Goal: Transaction & Acquisition: Purchase product/service

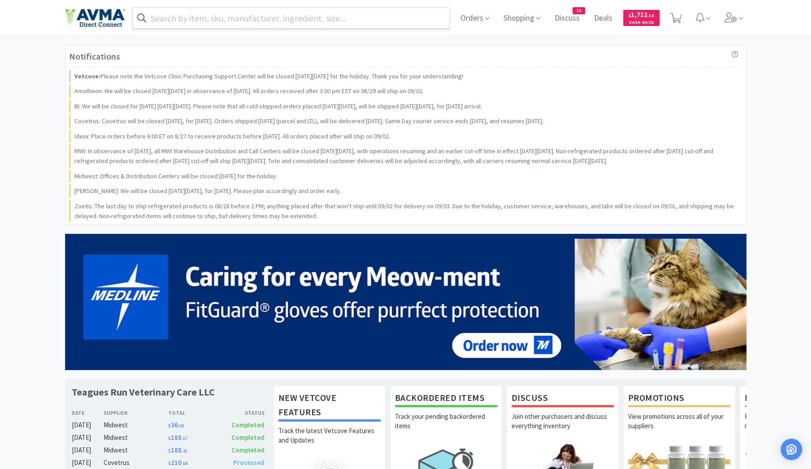
click at [173, 21] on input "text" at bounding box center [291, 18] width 317 height 21
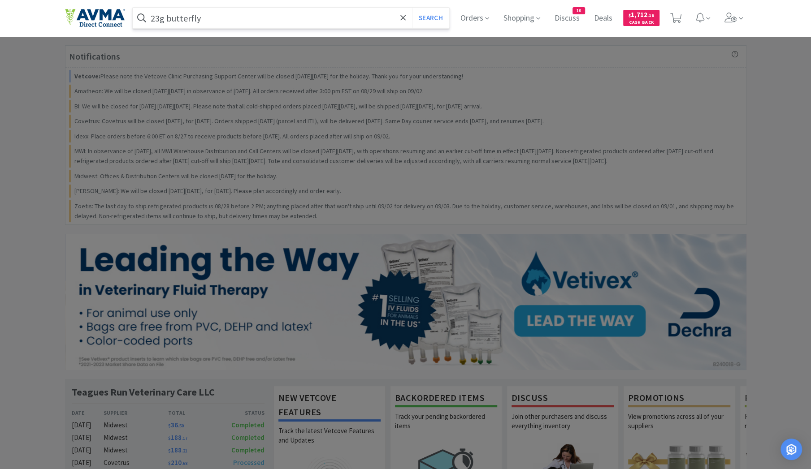
type input "23g butterfly"
click at [412, 8] on button "Search" at bounding box center [430, 18] width 37 height 21
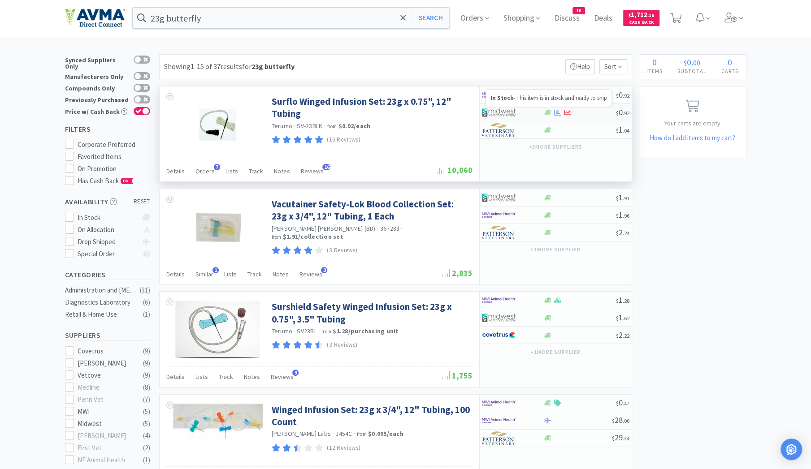
click at [548, 113] on icon at bounding box center [547, 112] width 7 height 7
select select "1"
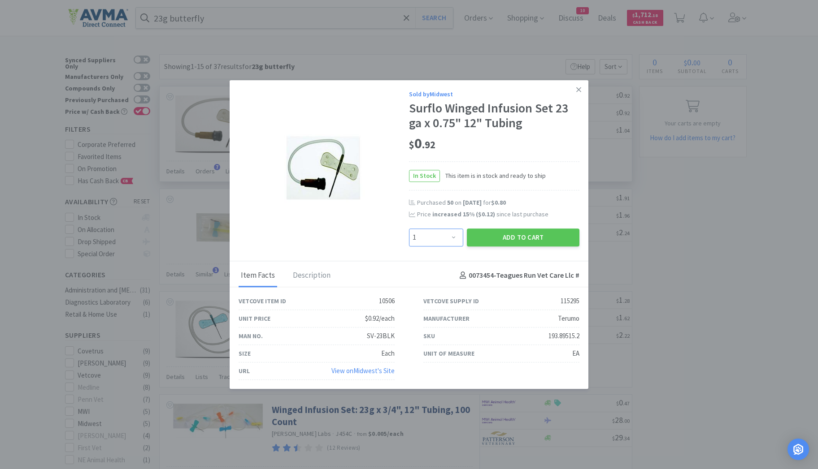
click at [450, 241] on select "Enter Quantity 1 2 3 4 5 6 7 8 9 10 11 12 13 14 15 16 17 18 19 20 Enter Quantity" at bounding box center [436, 238] width 54 height 18
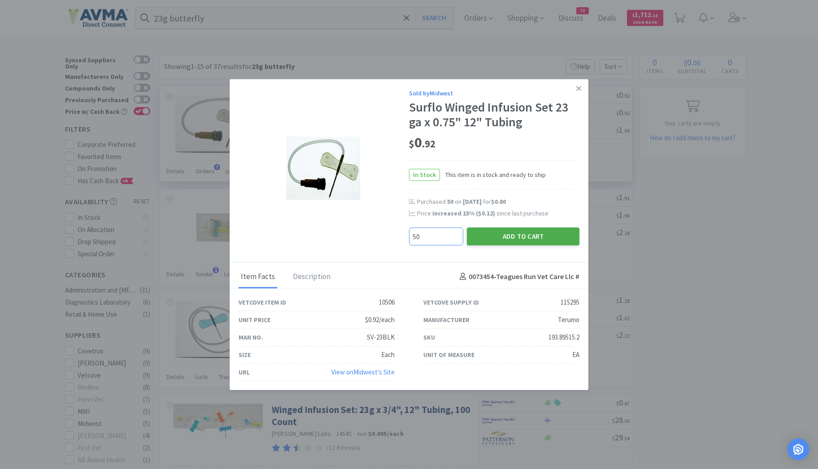
type input "50"
click at [497, 239] on button "Add to Cart" at bounding box center [523, 236] width 113 height 18
select select "50"
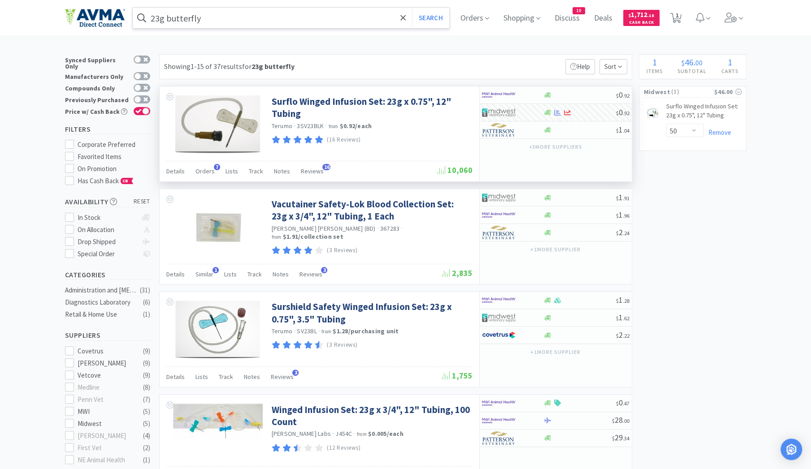
click at [217, 15] on input "23g butterfly" at bounding box center [291, 18] width 317 height 21
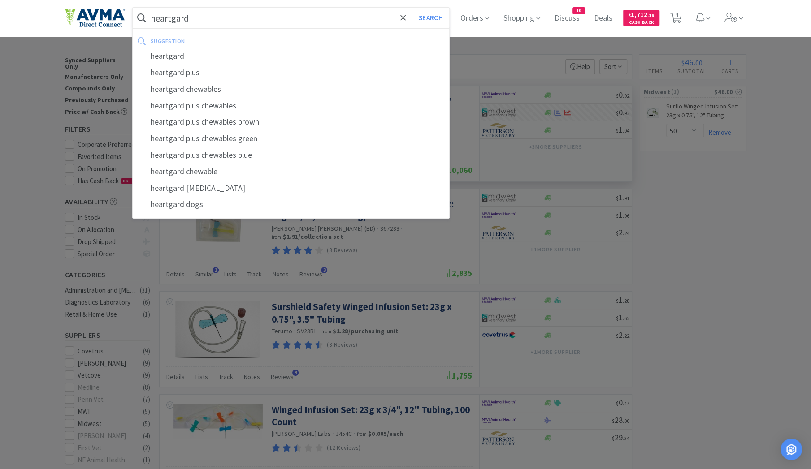
type input "heartgard"
click at [412, 8] on button "Search" at bounding box center [430, 18] width 37 height 21
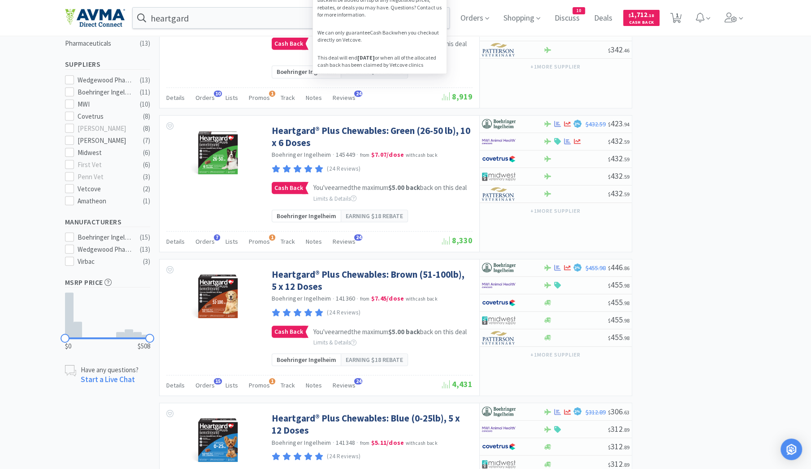
scroll to position [273, 0]
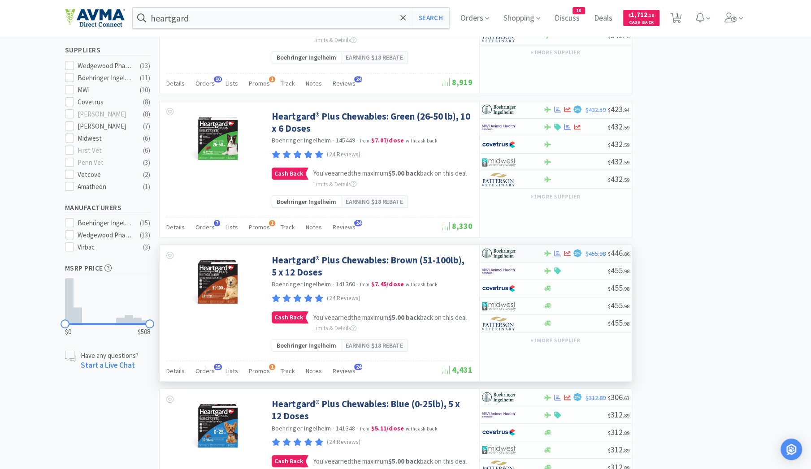
click at [543, 257] on div at bounding box center [547, 253] width 9 height 7
select select "1"
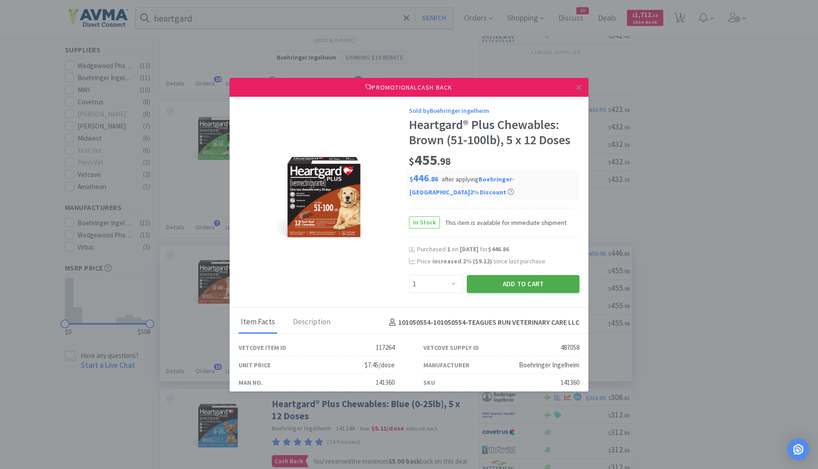
click at [506, 280] on button "Add to Cart" at bounding box center [523, 284] width 113 height 18
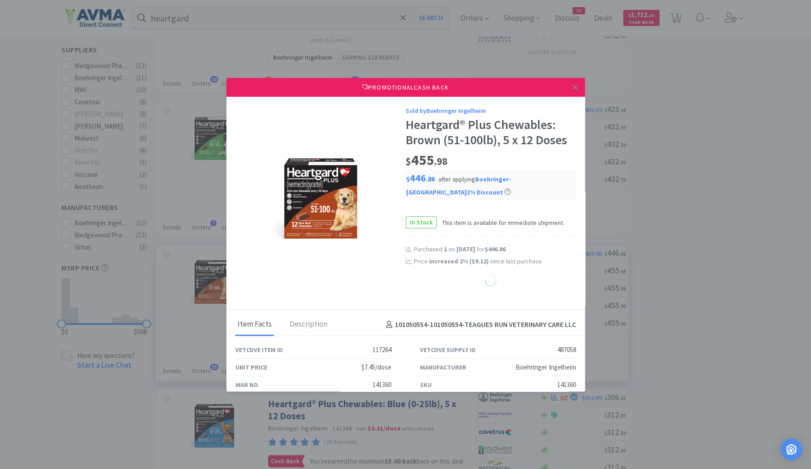
select select "1"
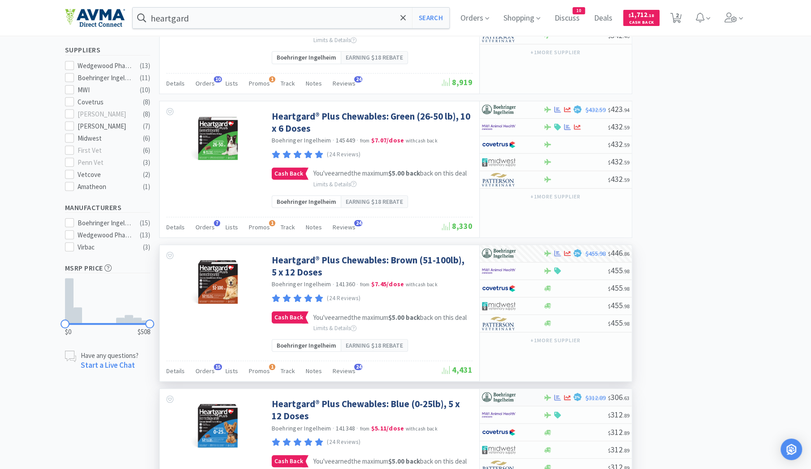
click at [526, 405] on div at bounding box center [506, 397] width 49 height 15
select select "1"
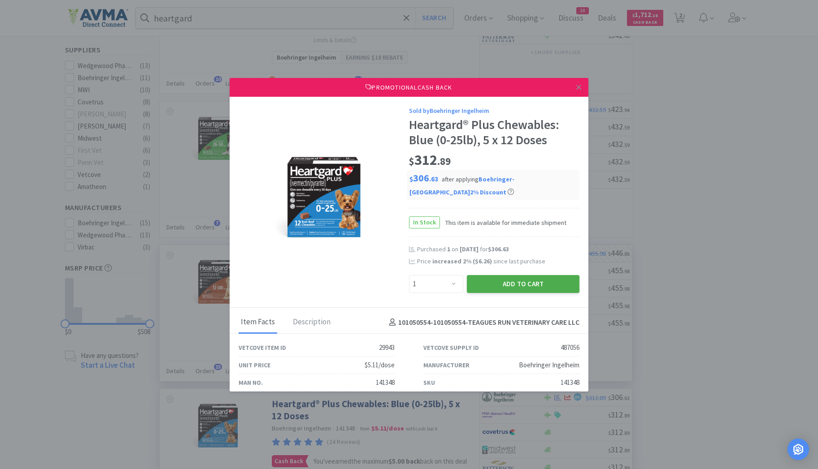
click at [537, 290] on button "Add to Cart" at bounding box center [523, 284] width 113 height 18
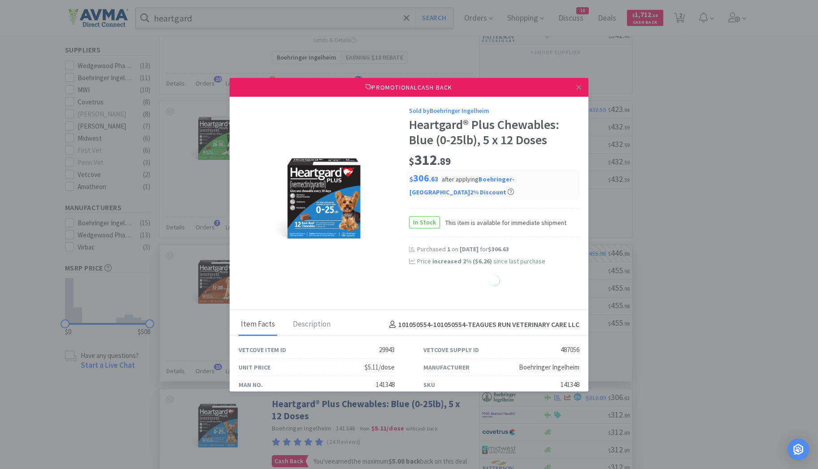
select select "1"
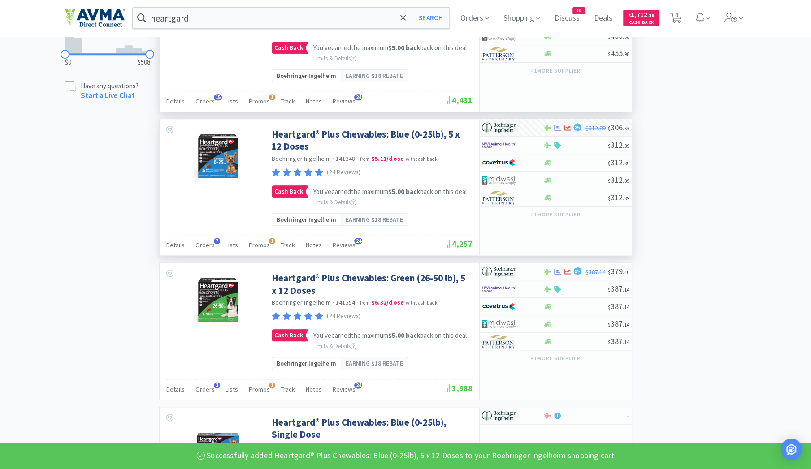
scroll to position [543, 0]
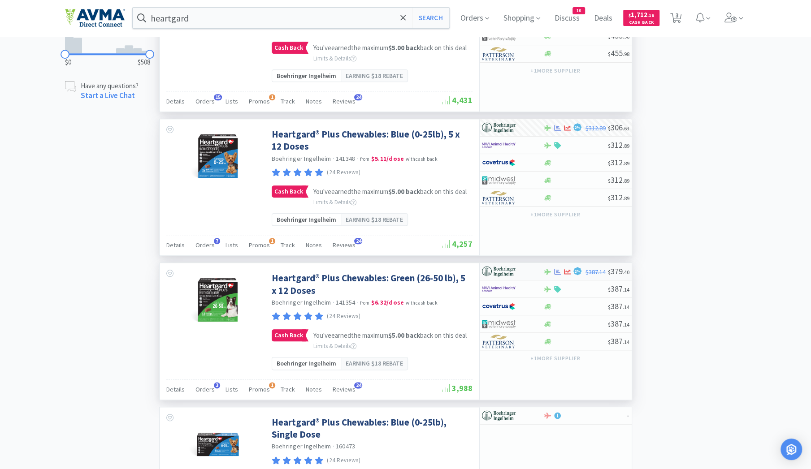
click at [541, 279] on div at bounding box center [512, 271] width 61 height 15
select select "1"
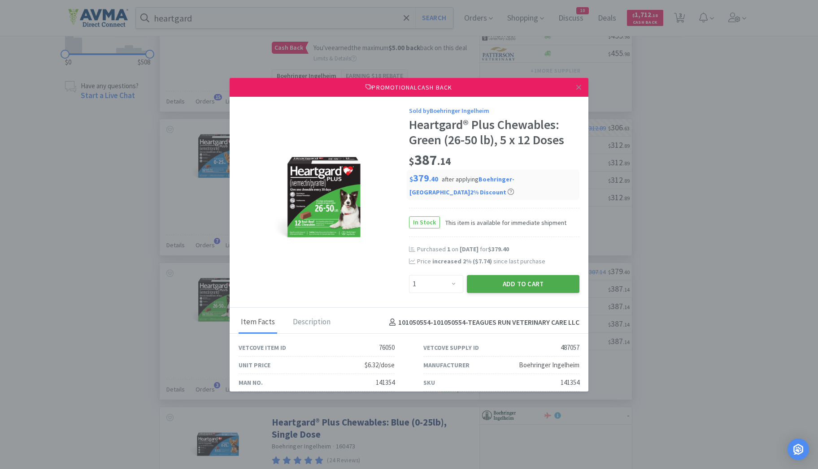
click at [503, 278] on button "Add to Cart" at bounding box center [523, 284] width 113 height 18
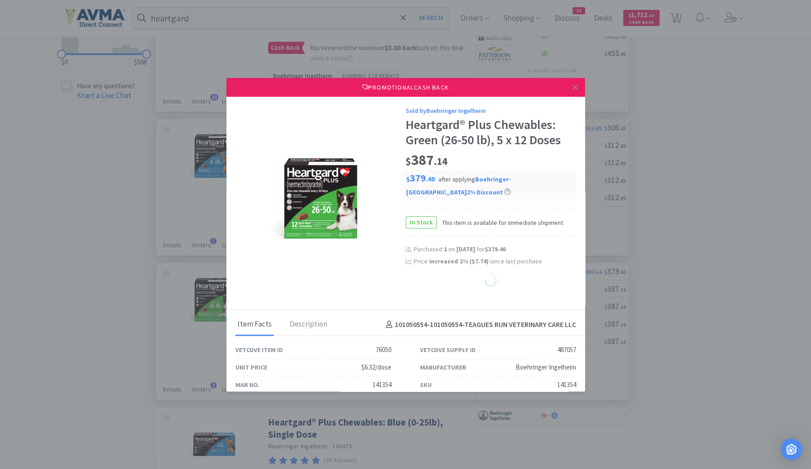
select select "1"
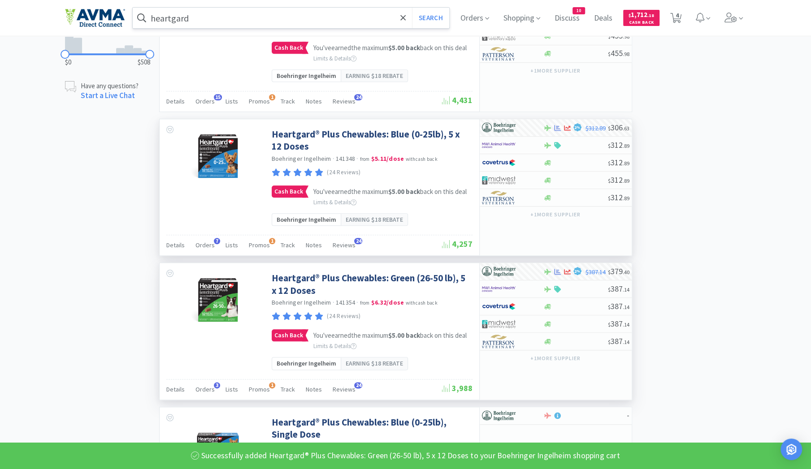
click at [195, 22] on input "heartgard" at bounding box center [291, 18] width 317 height 21
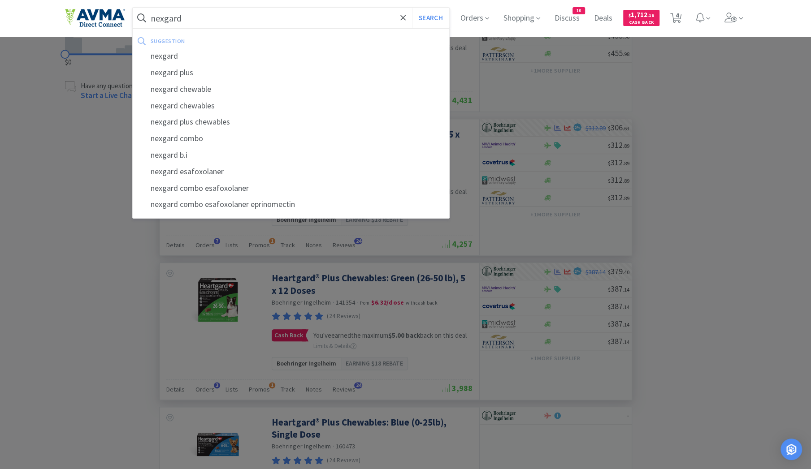
click at [412, 8] on button "Search" at bounding box center [430, 18] width 37 height 21
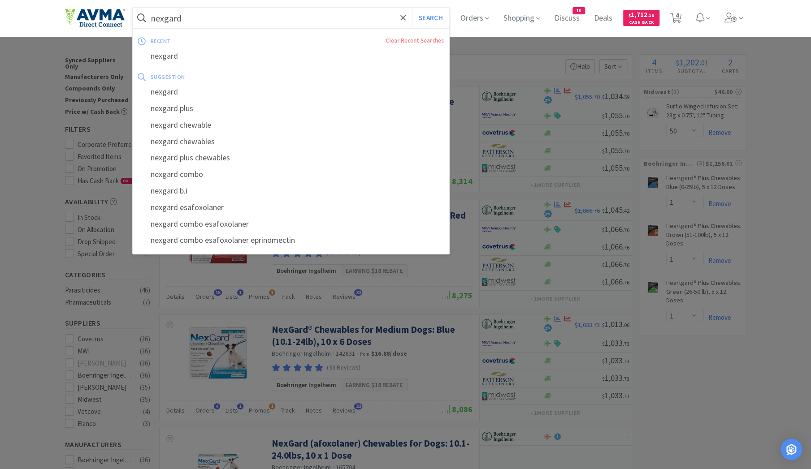
click at [203, 18] on input "nexgard" at bounding box center [291, 18] width 317 height 21
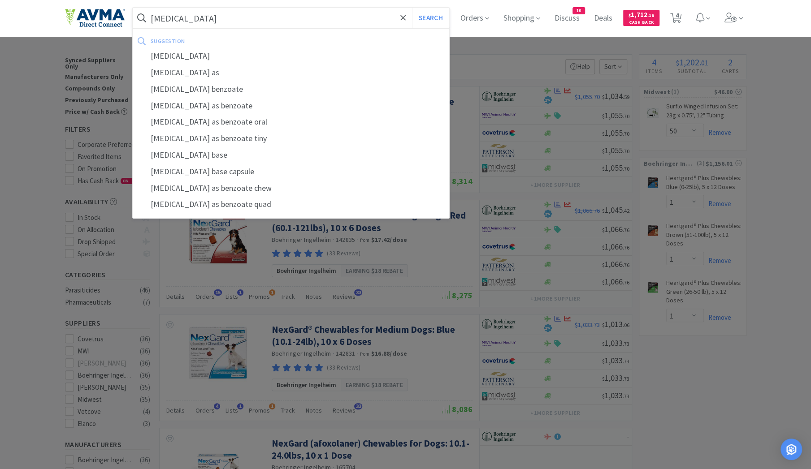
type input "[MEDICAL_DATA]"
click at [412, 8] on button "Search" at bounding box center [430, 18] width 37 height 21
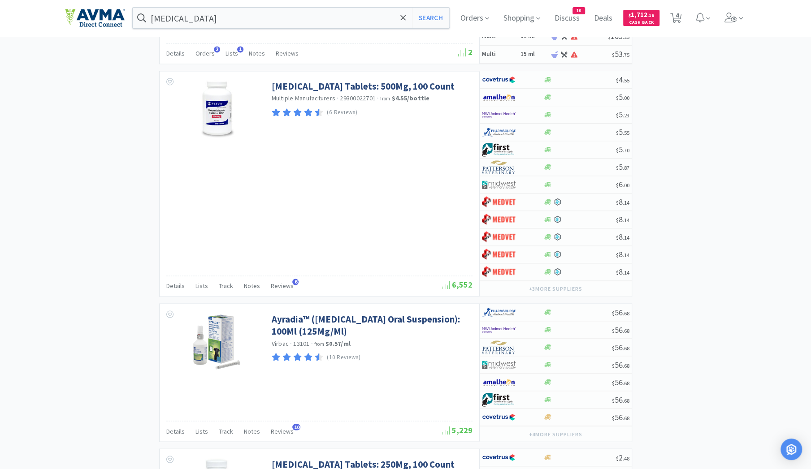
scroll to position [911, 0]
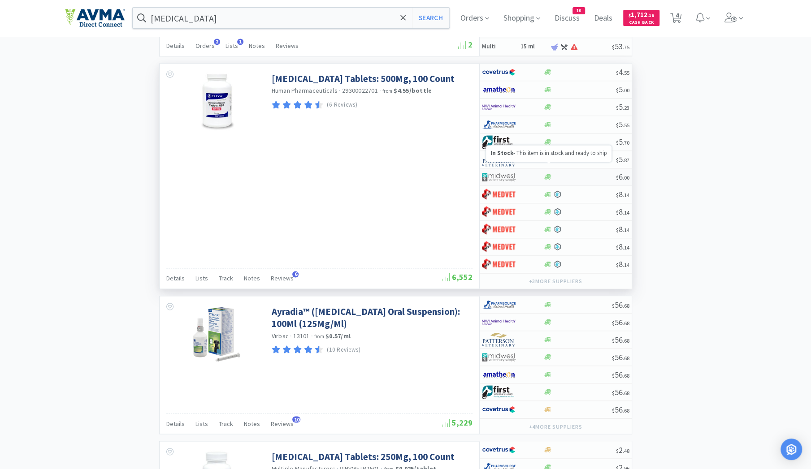
click at [548, 174] on icon at bounding box center [547, 176] width 7 height 5
select select "1"
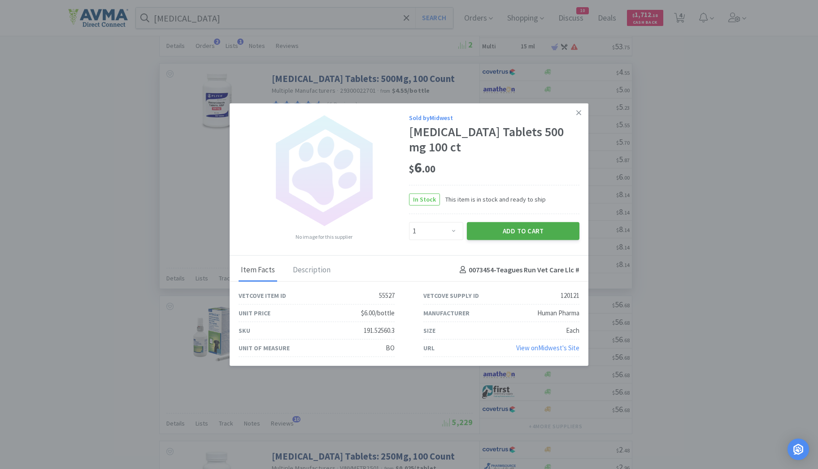
click at [505, 233] on button "Add to Cart" at bounding box center [523, 231] width 113 height 18
select select "1"
select select "50"
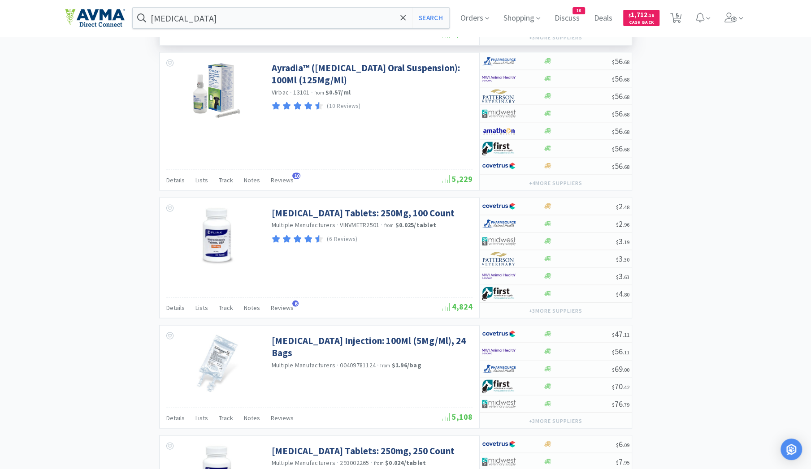
scroll to position [1165, 0]
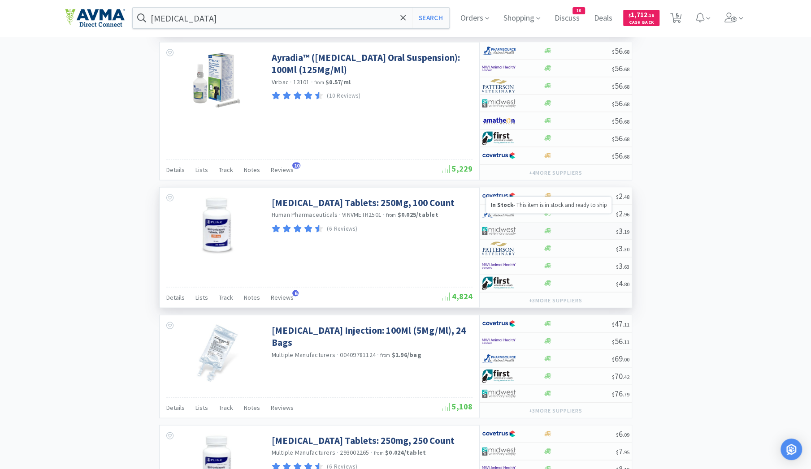
click at [547, 228] on icon at bounding box center [547, 230] width 7 height 5
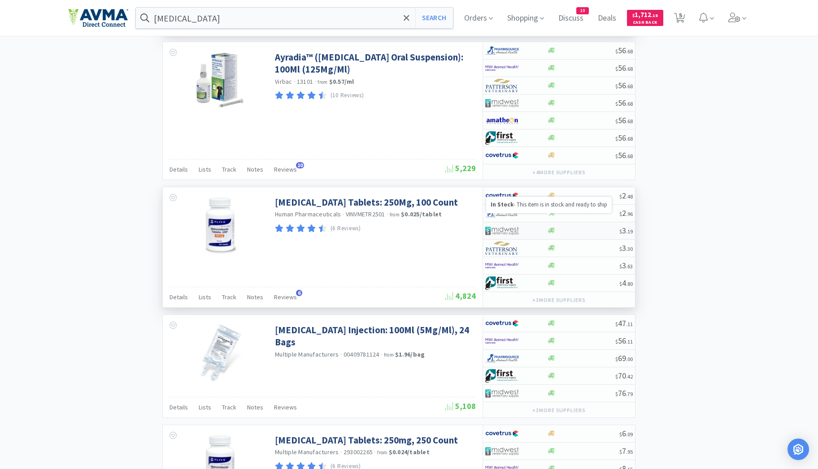
select select "1"
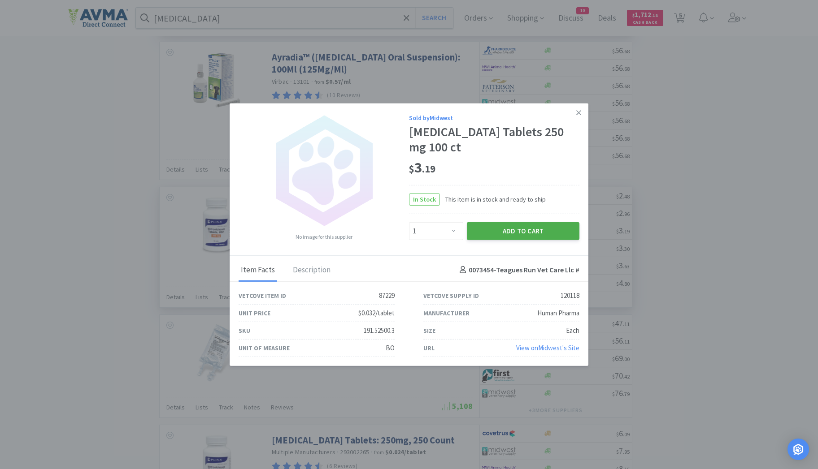
click at [506, 231] on button "Add to Cart" at bounding box center [523, 231] width 113 height 18
select select "1"
select select "50"
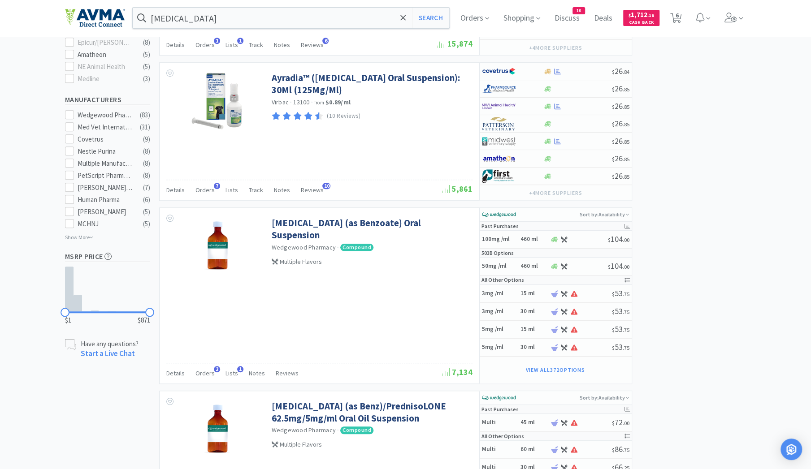
scroll to position [0, 0]
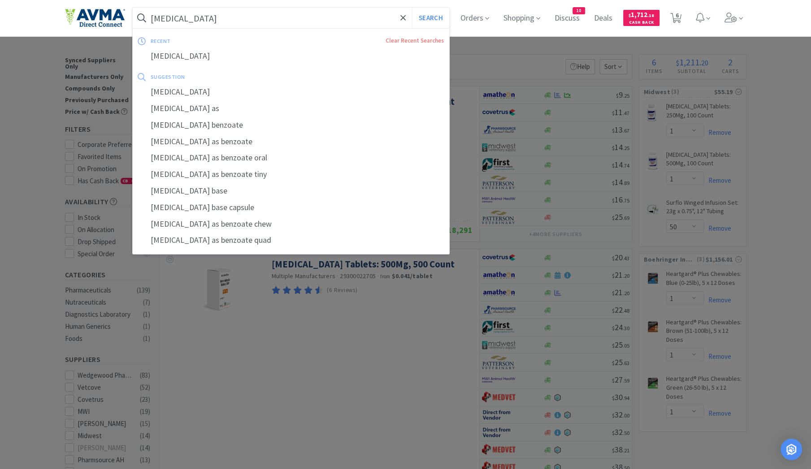
click at [219, 17] on input "[MEDICAL_DATA]" at bounding box center [291, 18] width 317 height 21
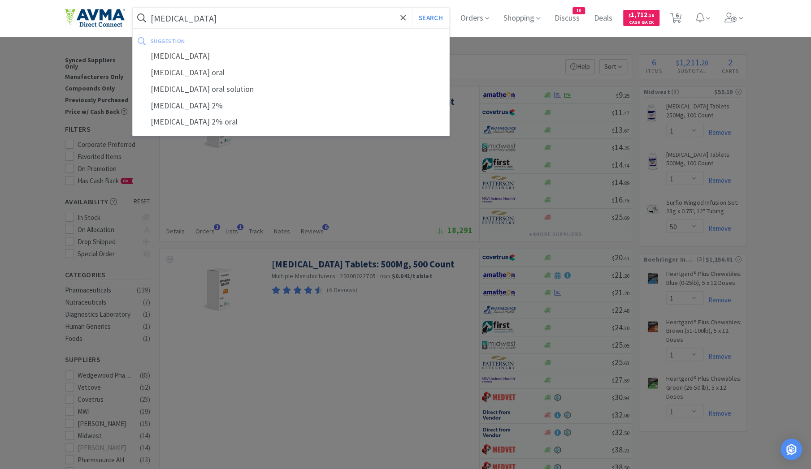
type input "[MEDICAL_DATA]"
click at [412, 8] on button "Search" at bounding box center [430, 18] width 37 height 21
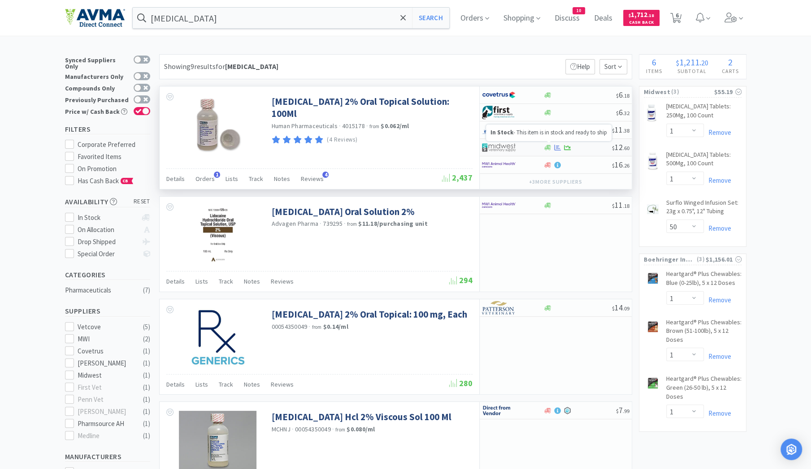
click at [547, 147] on icon at bounding box center [547, 147] width 7 height 5
select select "1"
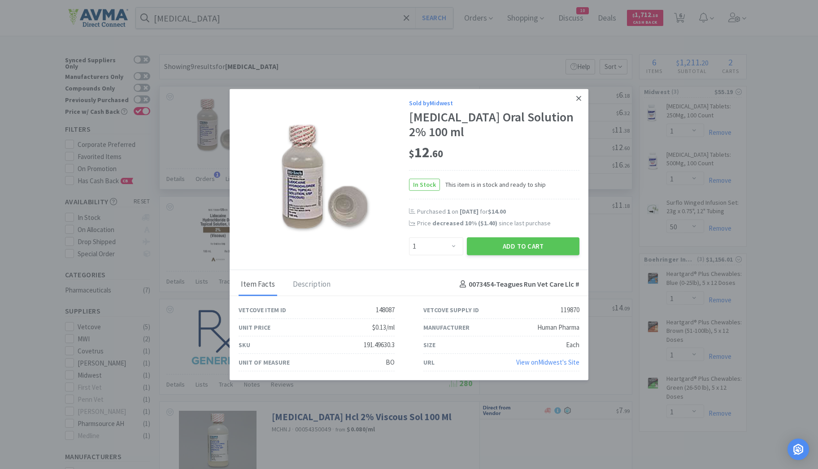
click at [580, 98] on icon at bounding box center [578, 98] width 5 height 8
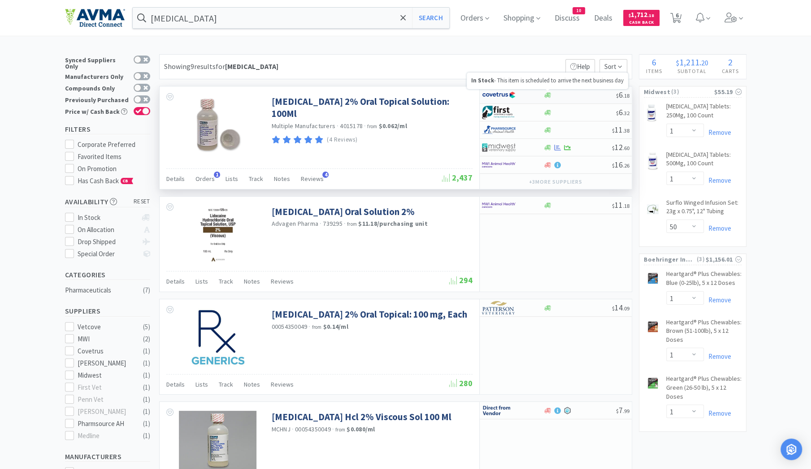
click at [548, 95] on icon at bounding box center [547, 94] width 7 height 5
select select "1"
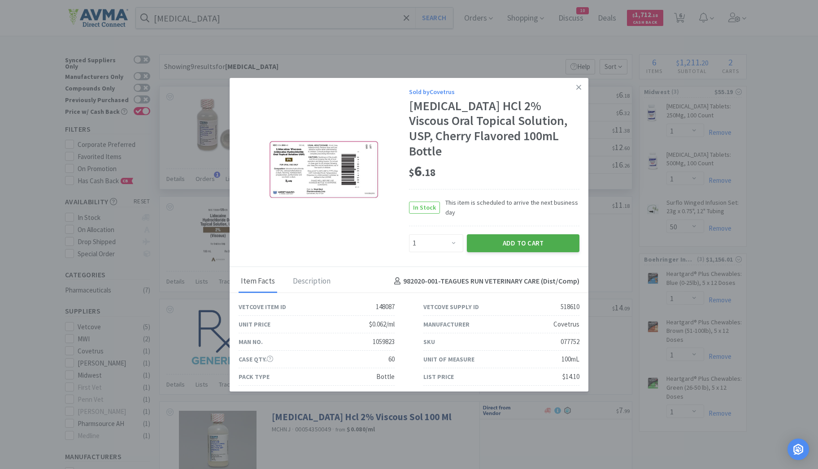
click at [515, 234] on button "Add to Cart" at bounding box center [523, 243] width 113 height 18
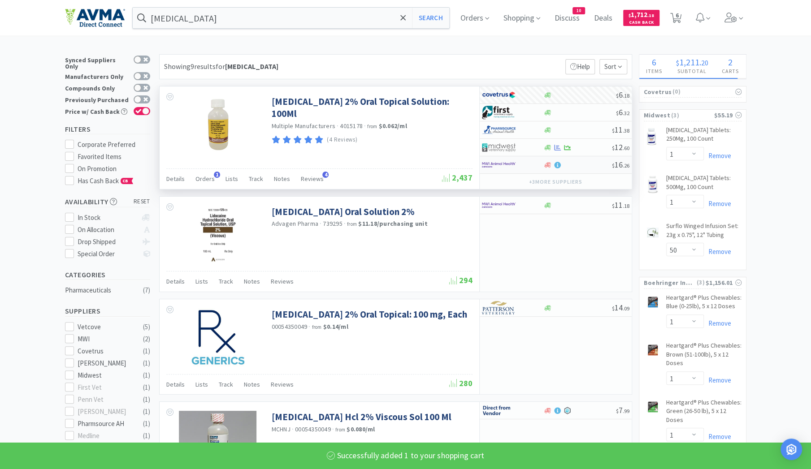
select select "1"
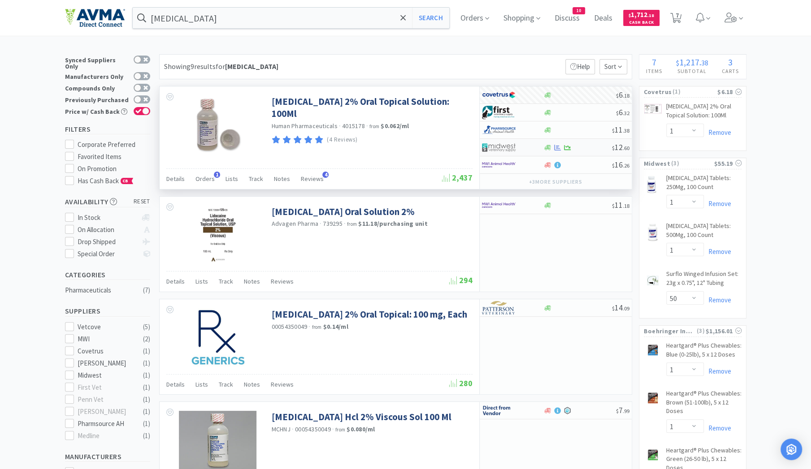
click at [508, 148] on img at bounding box center [499, 147] width 34 height 13
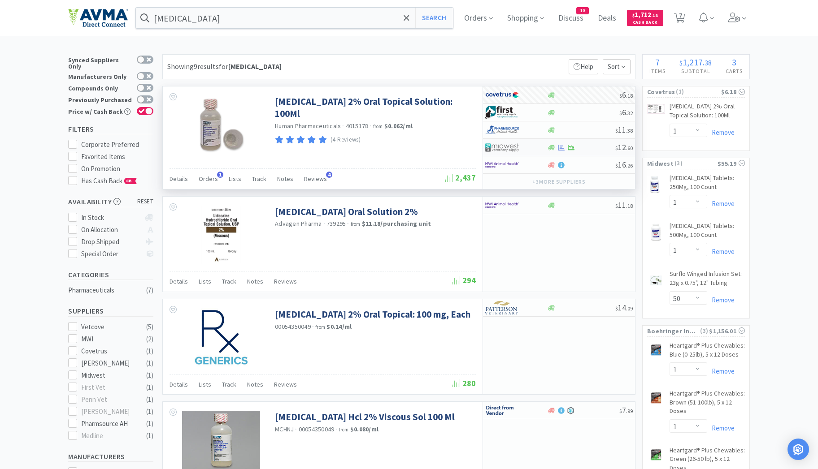
select select "1"
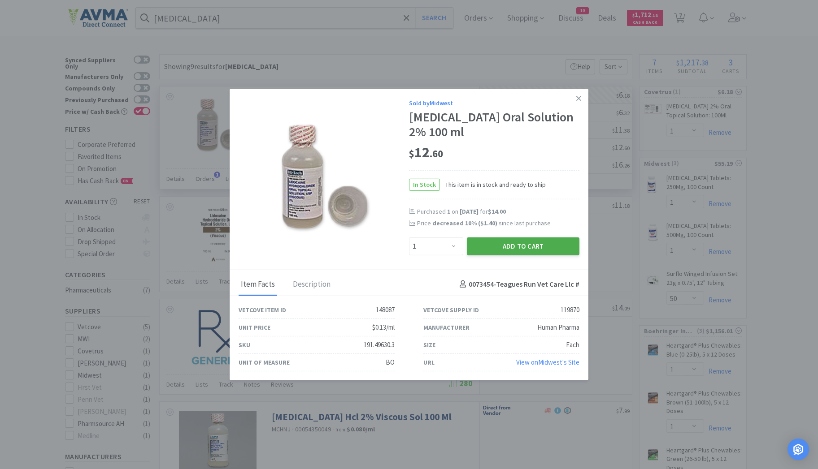
click at [507, 248] on button "Add to Cart" at bounding box center [523, 246] width 113 height 18
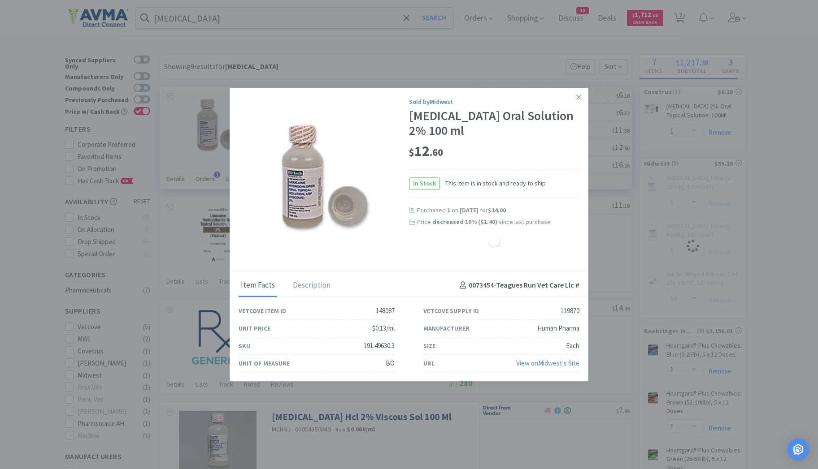
select select "1"
select select "50"
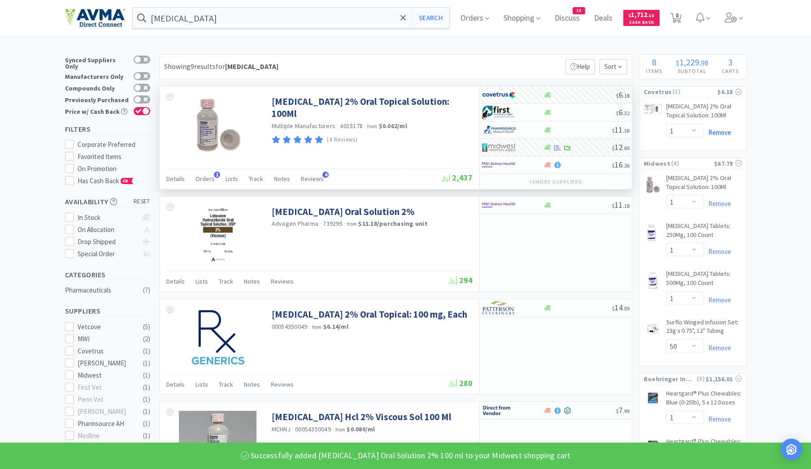
click at [715, 132] on link "Remove" at bounding box center [717, 132] width 27 height 9
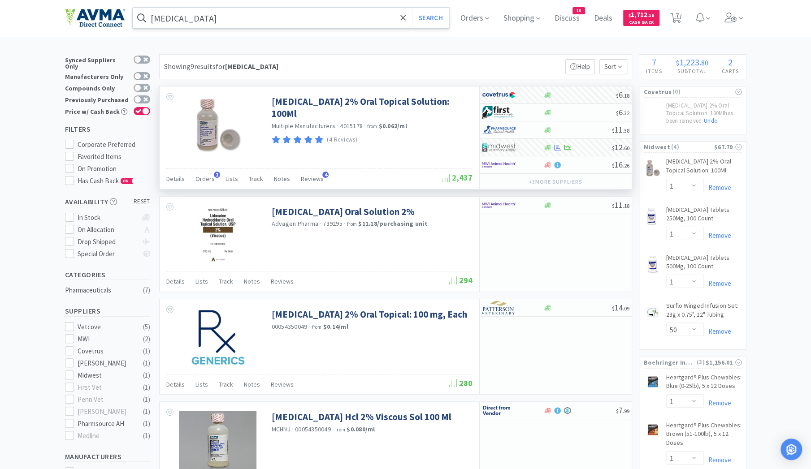
click at [231, 23] on input "[MEDICAL_DATA]" at bounding box center [291, 18] width 317 height 21
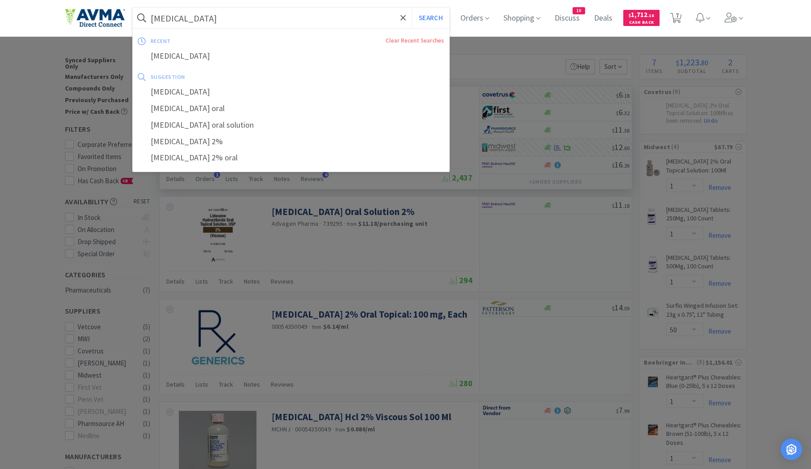
type input "q"
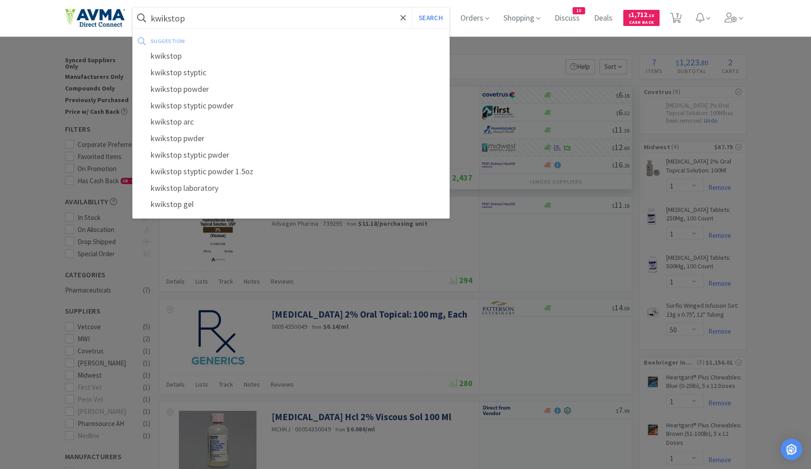
type input "kwikstop"
click at [412, 8] on button "Search" at bounding box center [430, 18] width 37 height 21
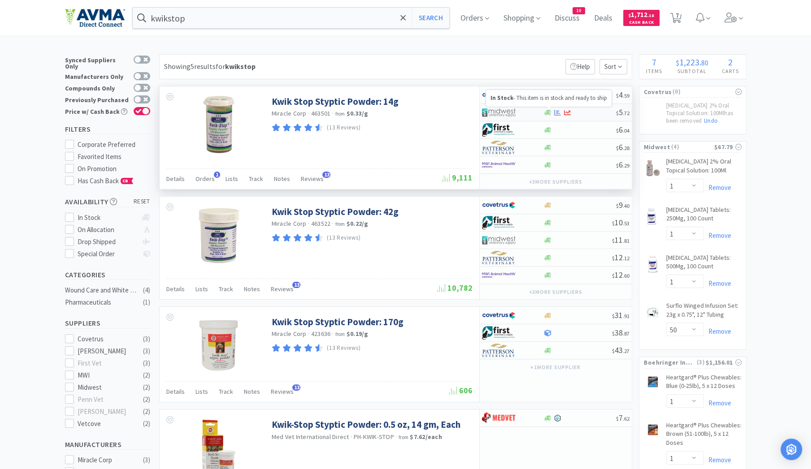
click at [545, 110] on icon at bounding box center [547, 112] width 7 height 7
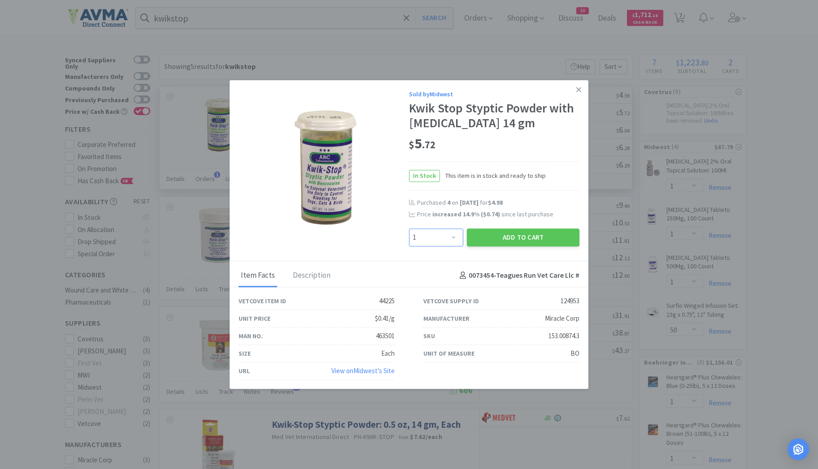
click at [455, 236] on select "Enter Quantity 1 2 3 4 5 6 7 8 9 10 11 12 13 14 15 16 17 18 19 20 Enter Quantity" at bounding box center [436, 238] width 54 height 18
select select "4"
click at [409, 229] on select "Enter Quantity 1 2 3 4 5 6 7 8 9 10 11 12 13 14 15 16 17 18 19 20 Enter Quantity" at bounding box center [436, 238] width 54 height 18
click at [510, 237] on button "Add to Cart" at bounding box center [523, 238] width 113 height 18
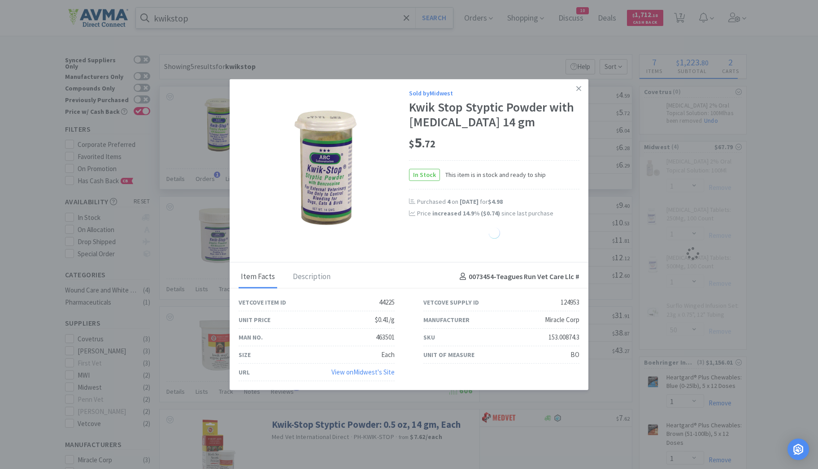
select select "4"
select select "1"
select select "50"
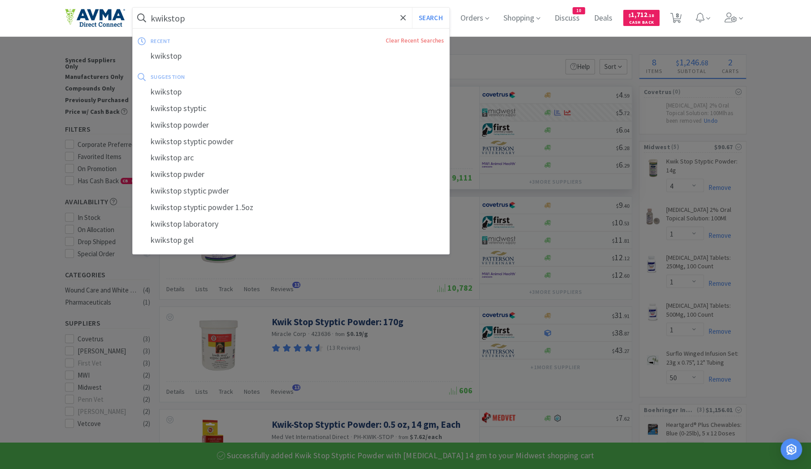
click at [195, 19] on input "kwikstop" at bounding box center [291, 18] width 317 height 21
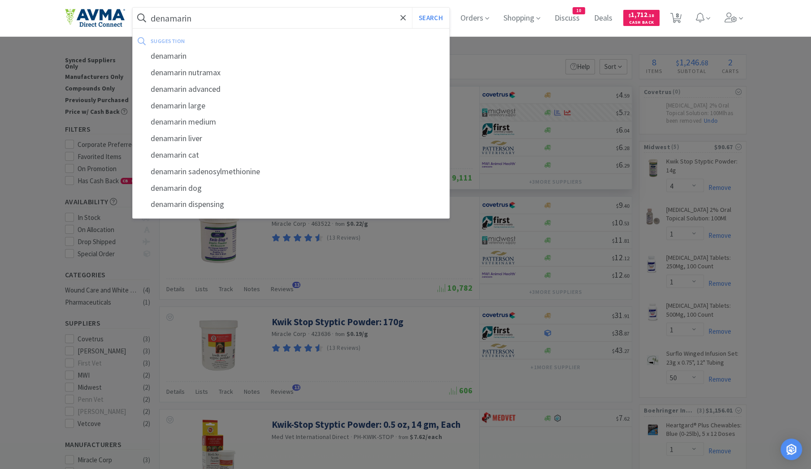
type input "denamarin"
click at [412, 8] on button "Search" at bounding box center [430, 18] width 37 height 21
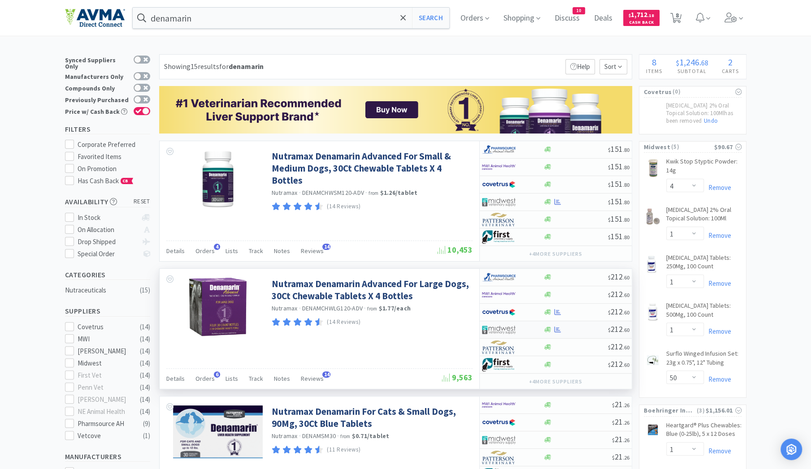
click at [548, 331] on div "$ 212 . 60" at bounding box center [556, 329] width 152 height 17
select select "1"
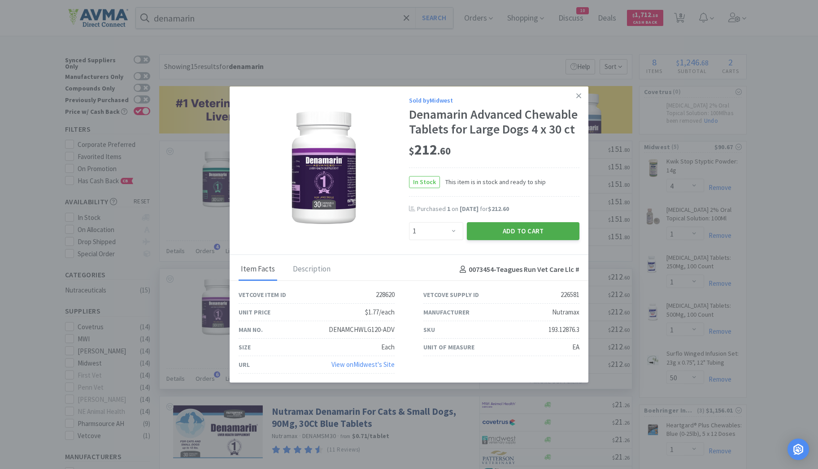
click at [545, 237] on button "Add to Cart" at bounding box center [523, 231] width 113 height 18
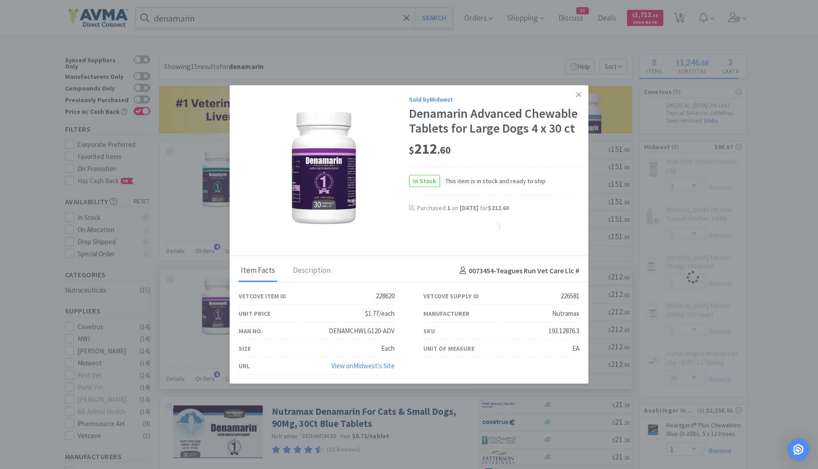
select select "1"
select select "50"
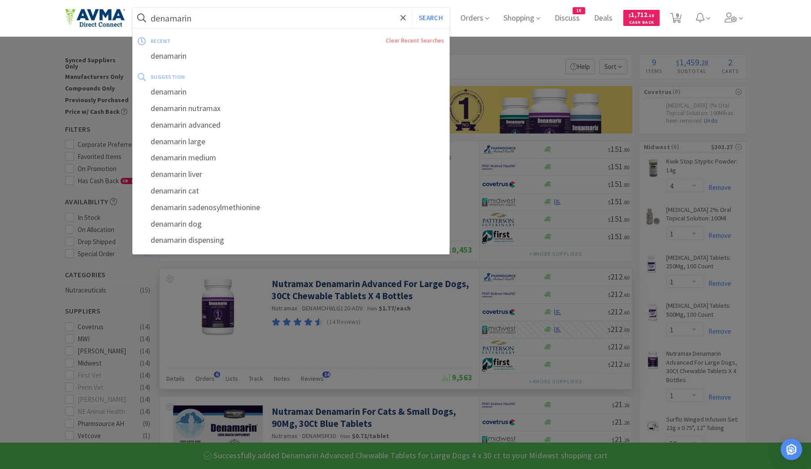
click at [208, 21] on input "denamarin" at bounding box center [291, 18] width 317 height 21
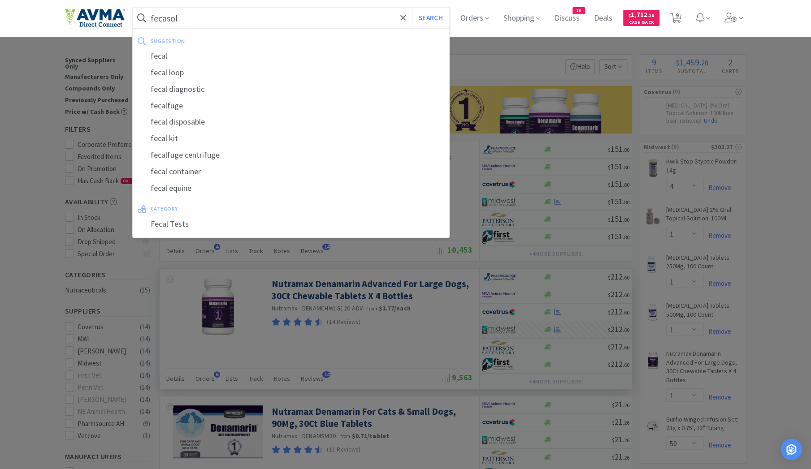
type input "fecasol"
click at [412, 8] on button "Search" at bounding box center [430, 18] width 37 height 21
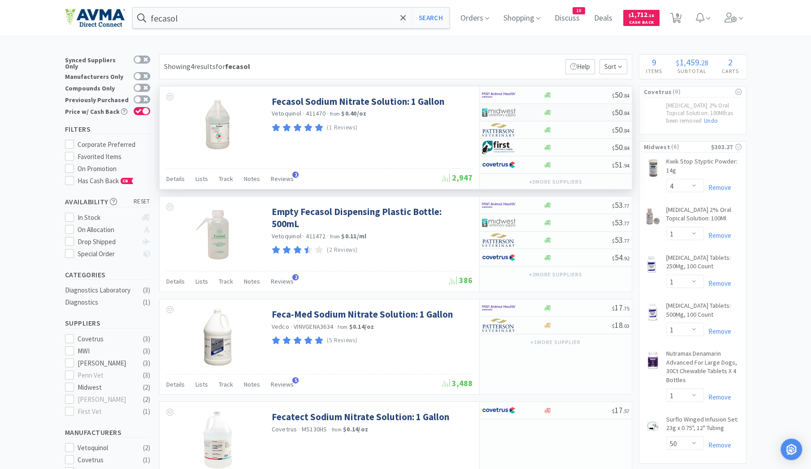
click at [510, 112] on img at bounding box center [499, 112] width 34 height 13
select select "1"
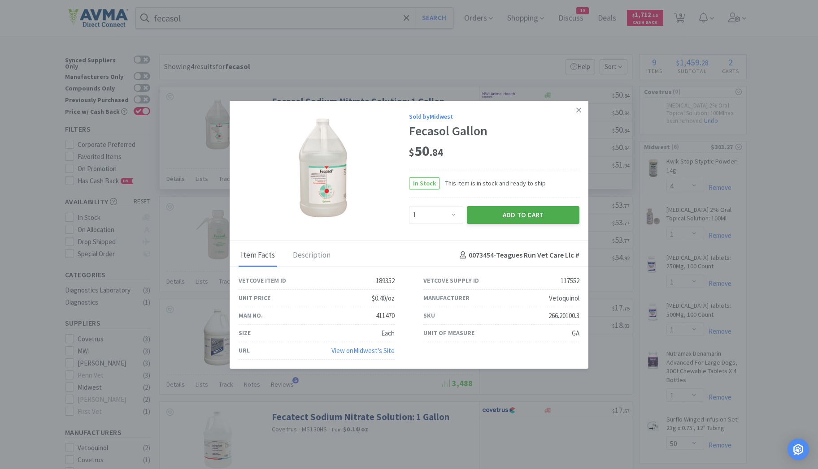
click at [494, 216] on button "Add to Cart" at bounding box center [523, 215] width 113 height 18
select select "1"
select select "4"
select select "1"
select select "50"
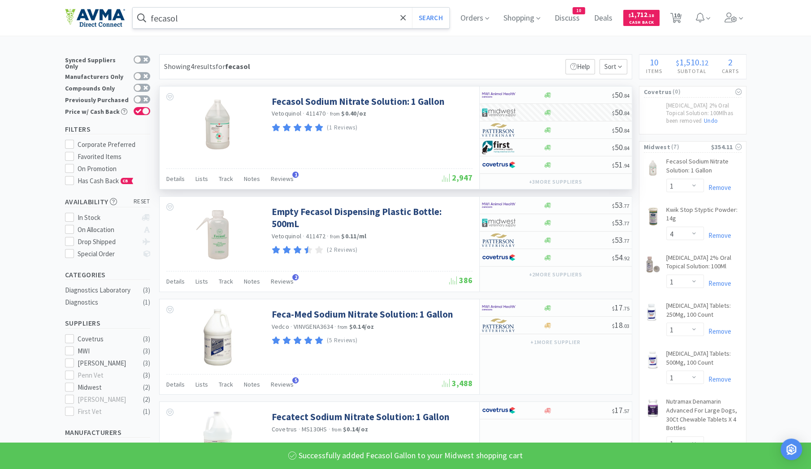
click at [192, 14] on input "fecasol" at bounding box center [291, 18] width 317 height 21
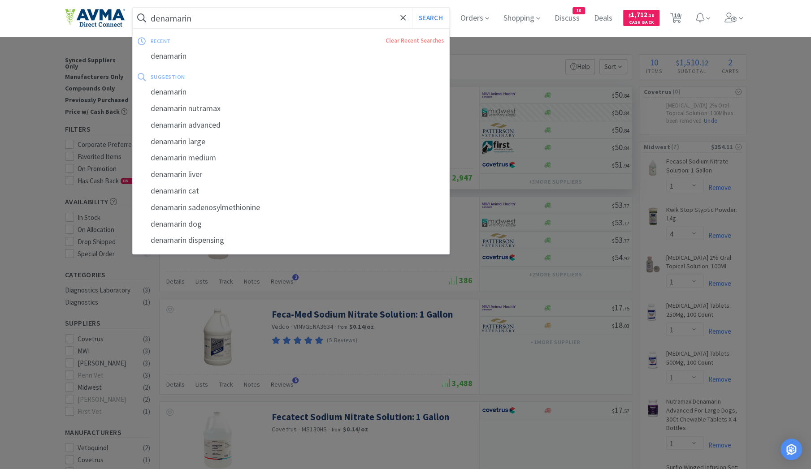
type input "denamarin"
click at [412, 8] on button "Search" at bounding box center [430, 18] width 37 height 21
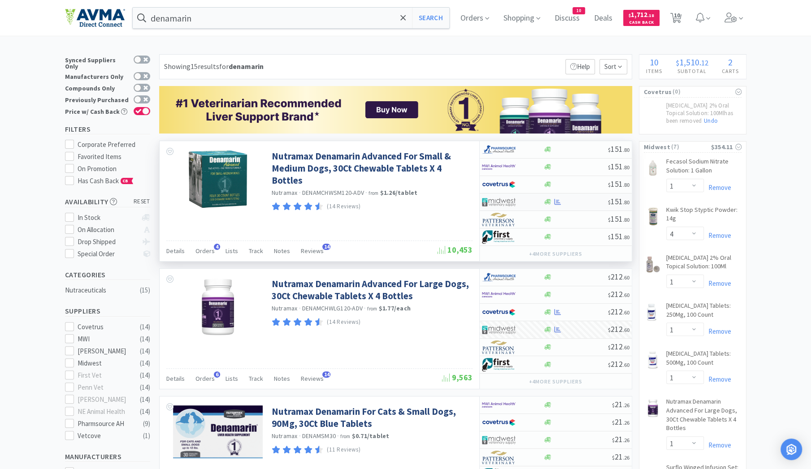
click at [542, 206] on div at bounding box center [512, 202] width 61 height 15
select select "1"
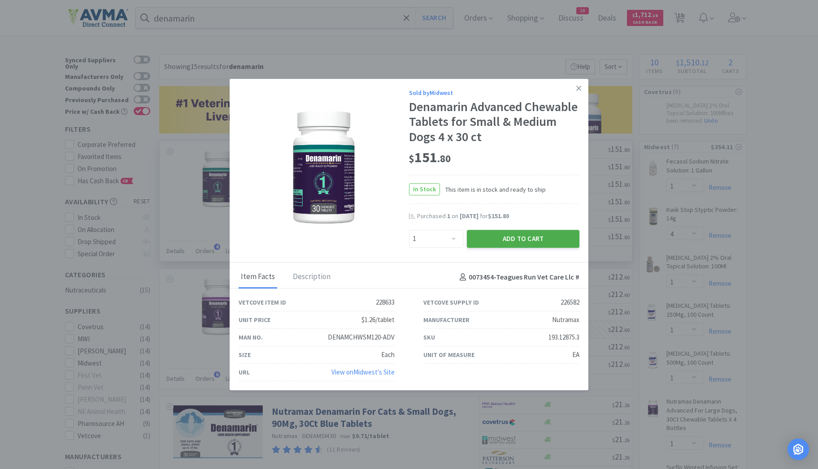
click at [507, 240] on button "Add to Cart" at bounding box center [523, 239] width 113 height 18
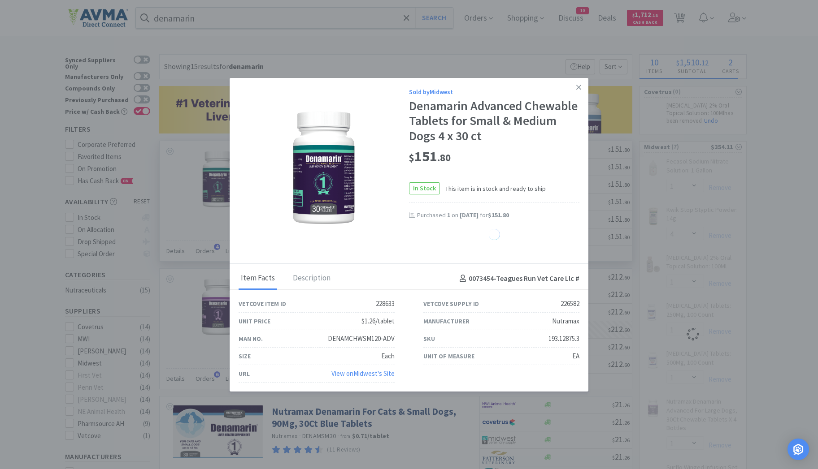
select select "1"
select select "50"
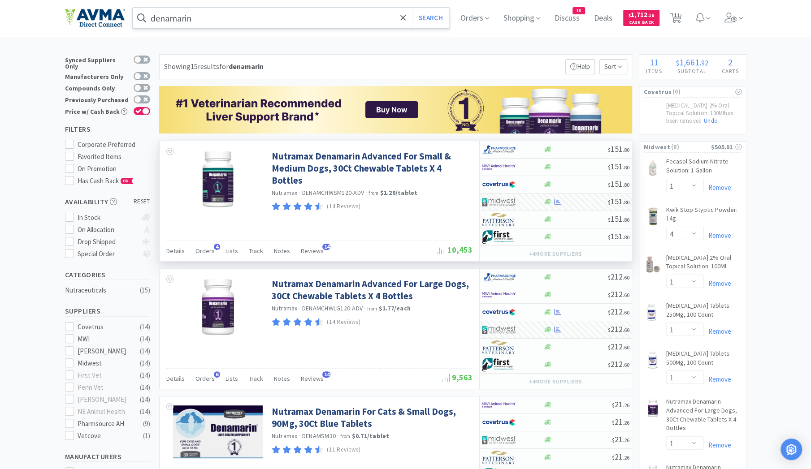
click at [208, 16] on input "denamarin" at bounding box center [291, 18] width 317 height 21
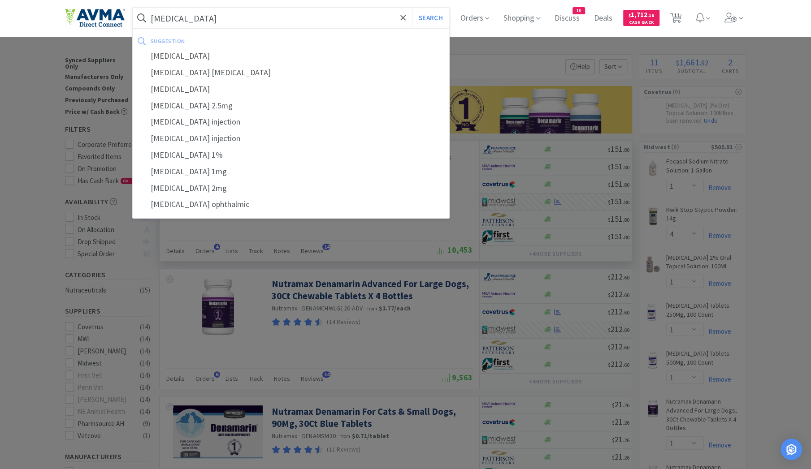
type input "[MEDICAL_DATA]"
click at [412, 8] on button "Search" at bounding box center [430, 18] width 37 height 21
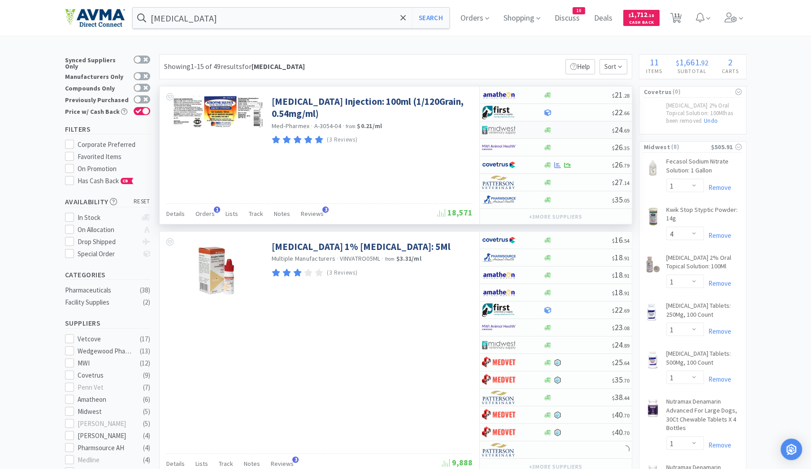
click at [541, 127] on div at bounding box center [512, 129] width 61 height 15
select select "1"
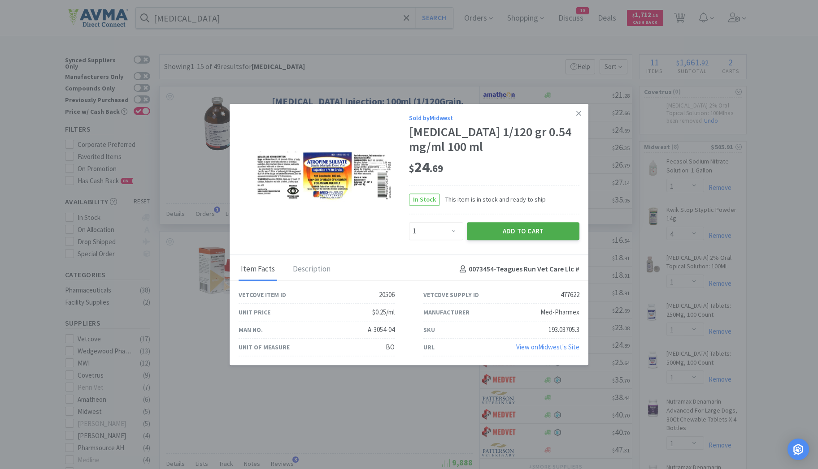
click at [502, 233] on button "Add to Cart" at bounding box center [523, 231] width 113 height 18
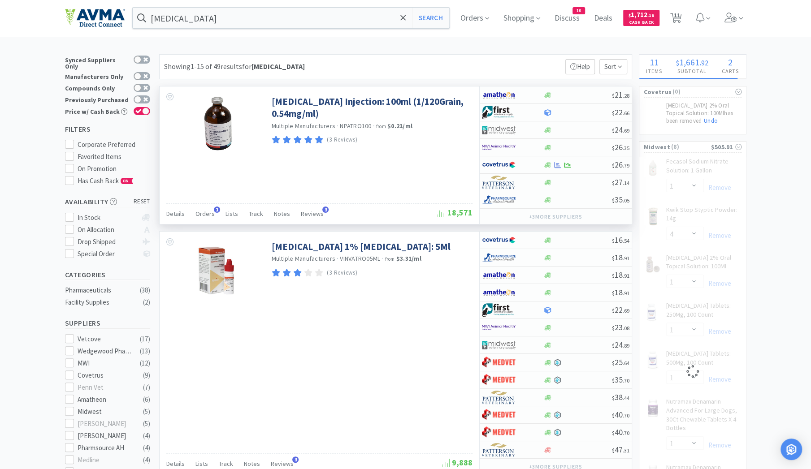
select select "1"
select select "4"
select select "1"
select select "50"
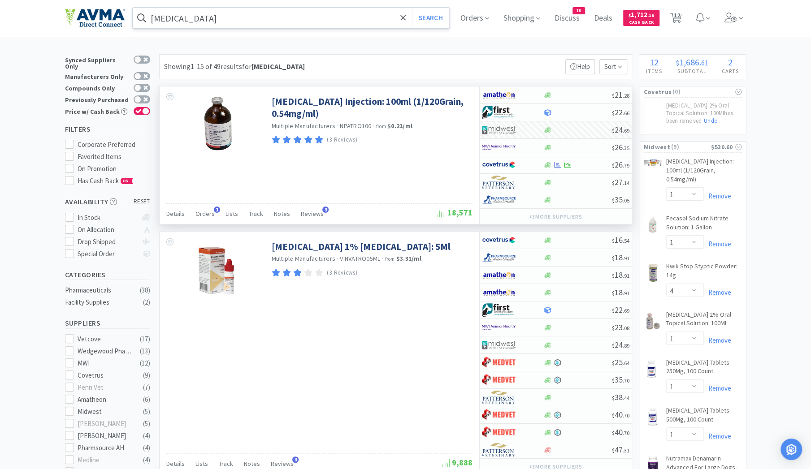
click at [195, 14] on input "[MEDICAL_DATA]" at bounding box center [291, 18] width 317 height 21
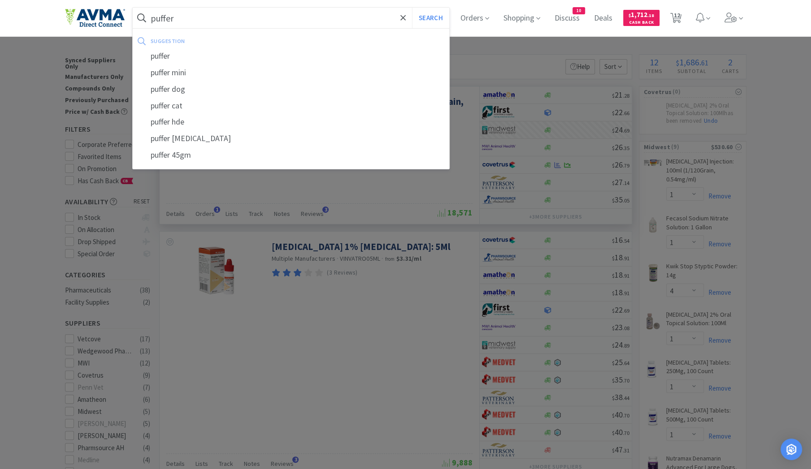
click at [412, 8] on button "Search" at bounding box center [430, 18] width 37 height 21
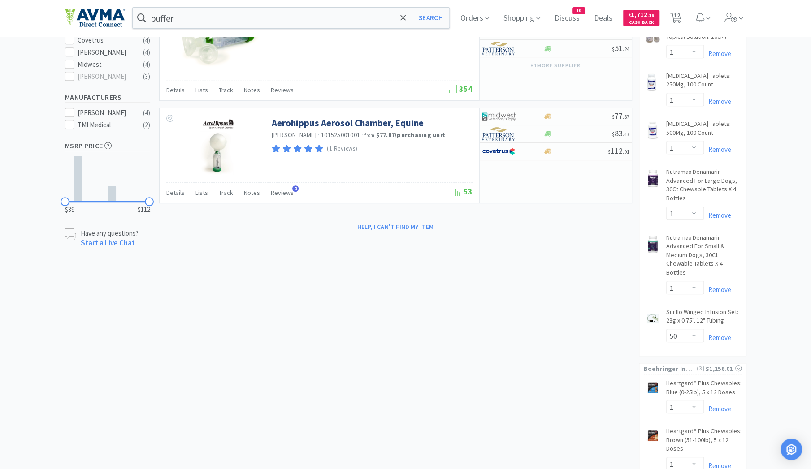
scroll to position [287, 0]
click at [188, 22] on input "puffer" at bounding box center [291, 18] width 317 height 21
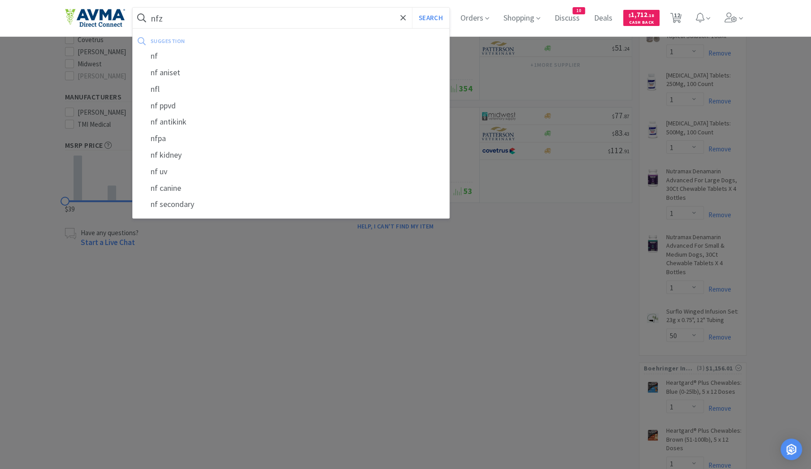
click at [412, 8] on button "Search" at bounding box center [430, 18] width 37 height 21
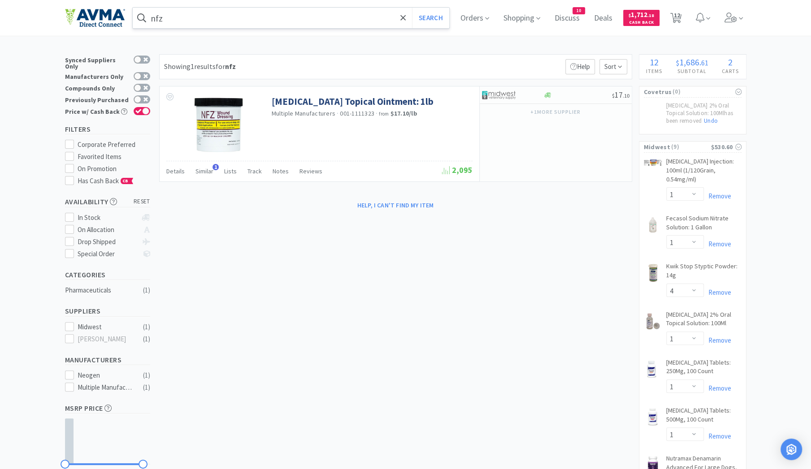
click at [195, 17] on input "nfz" at bounding box center [291, 18] width 317 height 21
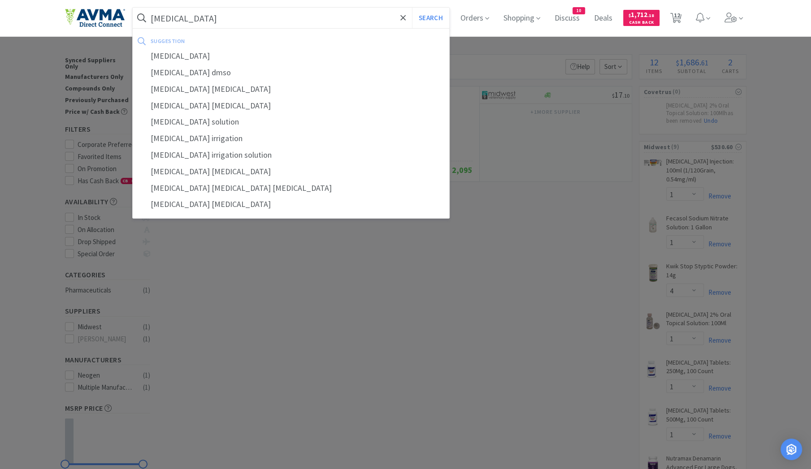
click at [412, 8] on button "Search" at bounding box center [430, 18] width 37 height 21
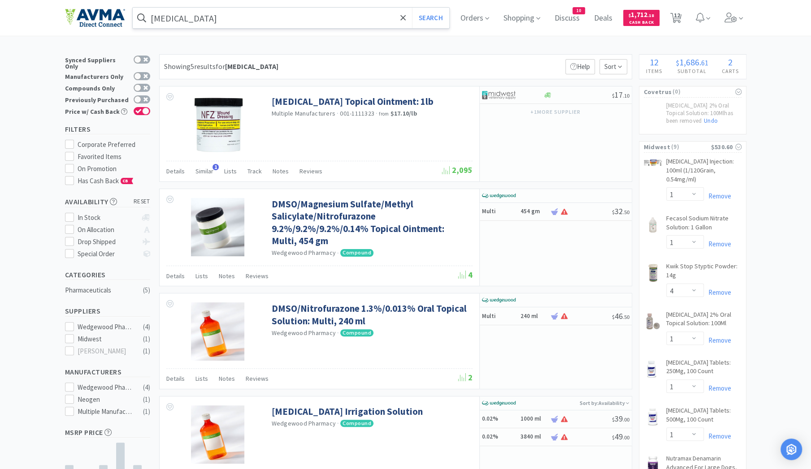
click at [212, 18] on input "[MEDICAL_DATA]" at bounding box center [291, 18] width 317 height 21
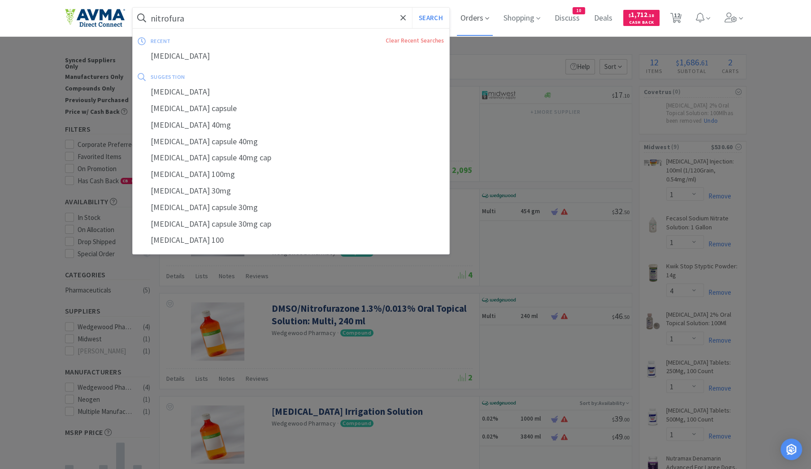
click at [463, 28] on span "Orders" at bounding box center [475, 18] width 36 height 36
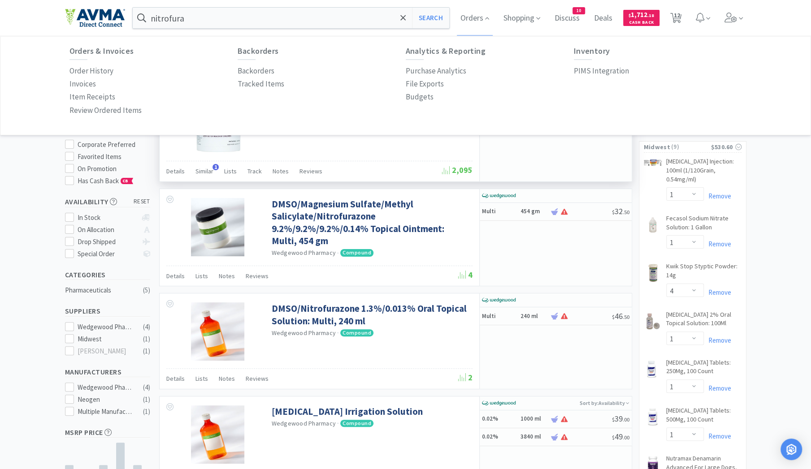
click at [547, 154] on div "$ 17 . 10 + 1 more supplier" at bounding box center [555, 134] width 152 height 95
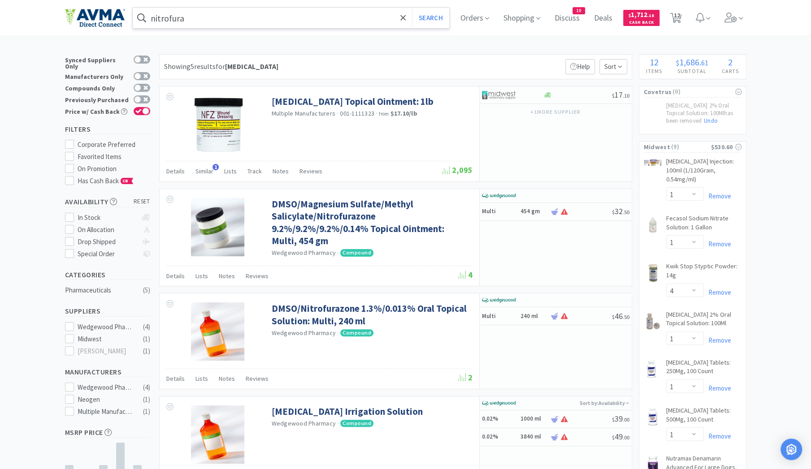
click at [216, 18] on input "nitrofura" at bounding box center [291, 18] width 317 height 21
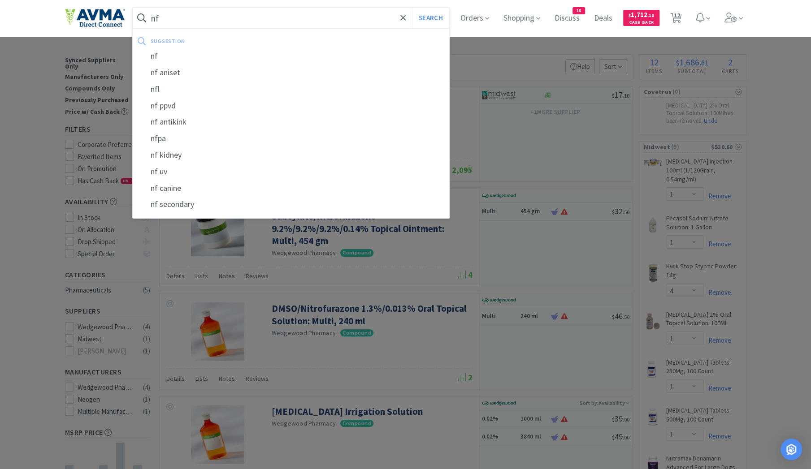
click at [412, 8] on button "Search" at bounding box center [430, 18] width 37 height 21
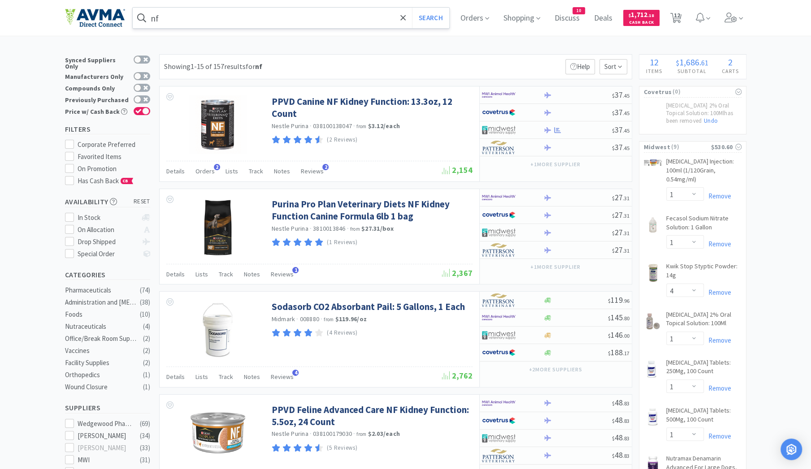
click at [166, 25] on input "nf" at bounding box center [291, 18] width 317 height 21
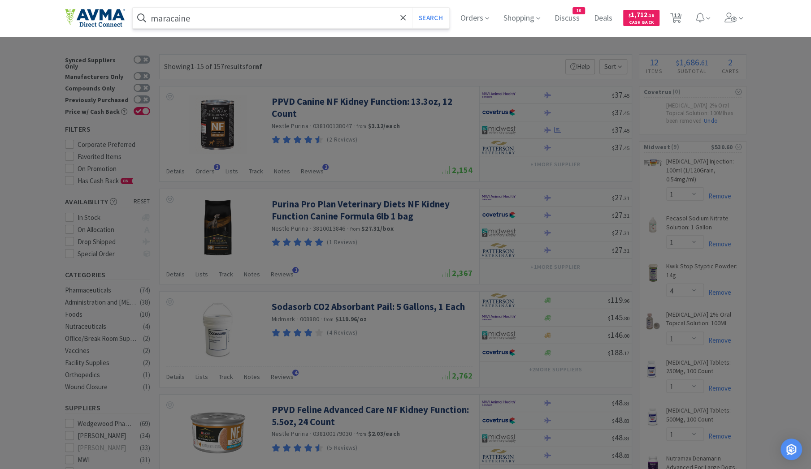
type input "maracaine"
click at [412, 8] on button "Search" at bounding box center [430, 18] width 37 height 21
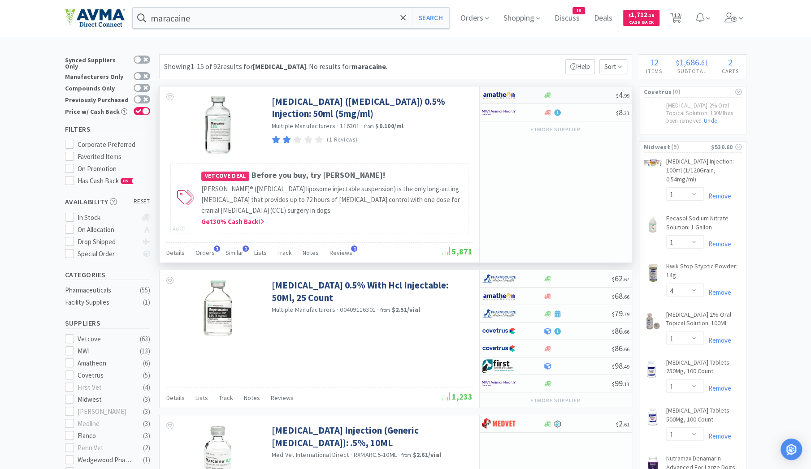
click at [542, 93] on div at bounding box center [512, 94] width 61 height 15
select select "1"
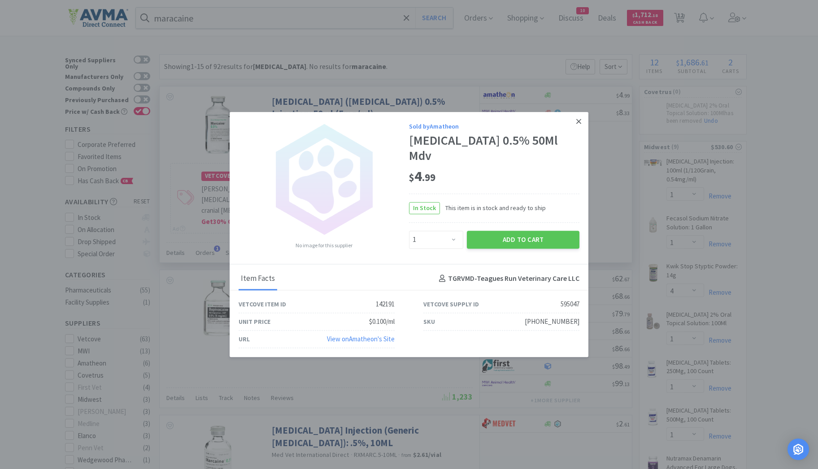
click at [577, 125] on icon at bounding box center [578, 121] width 5 height 8
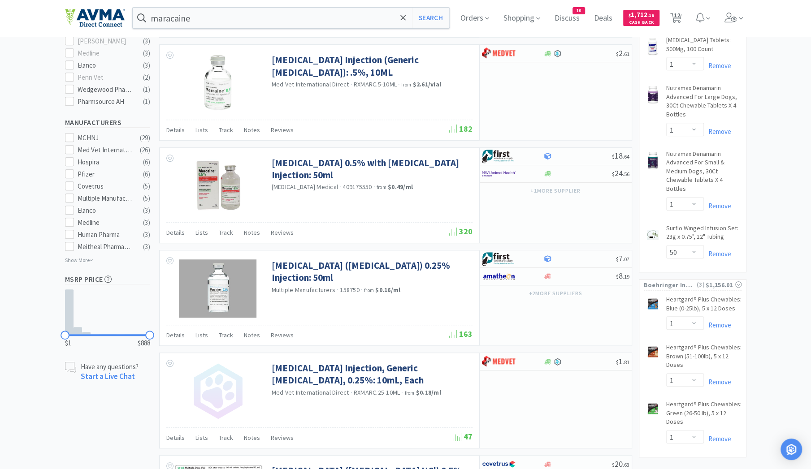
scroll to position [342, 0]
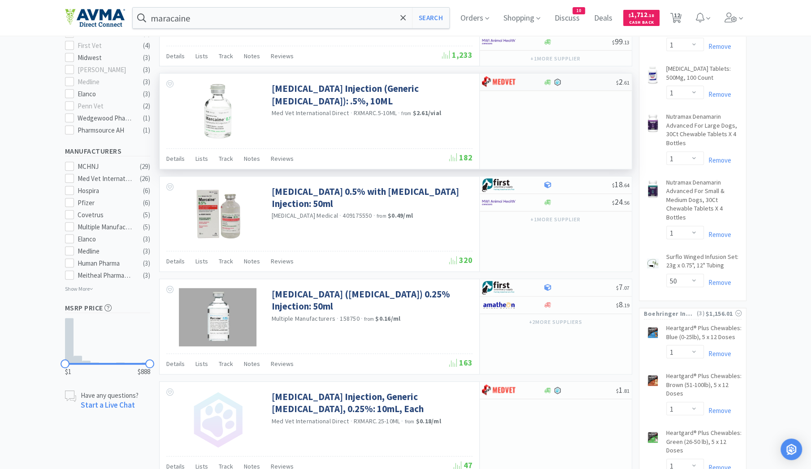
click at [532, 81] on div at bounding box center [512, 81] width 61 height 15
select select "1"
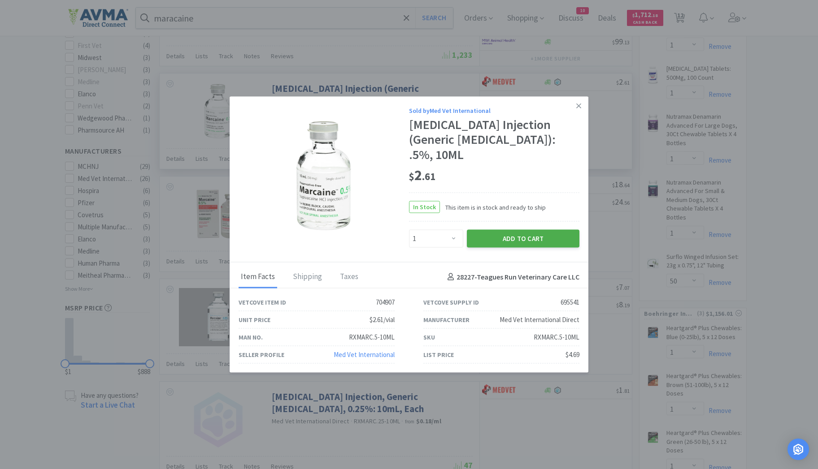
click at [515, 234] on button "Add to Cart" at bounding box center [523, 239] width 113 height 18
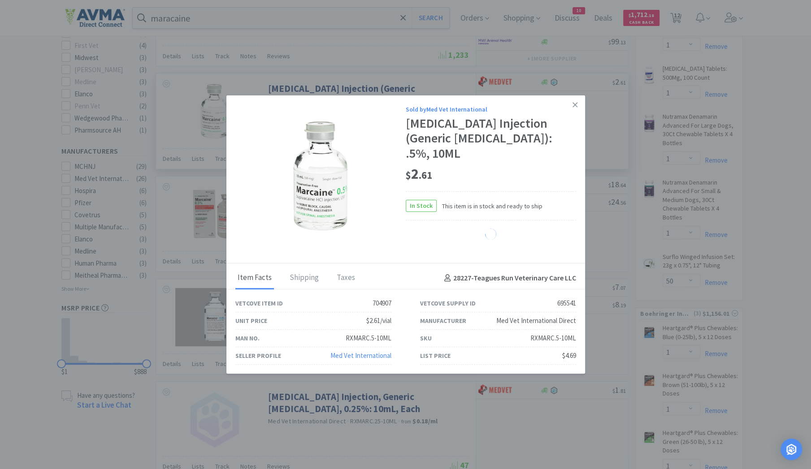
select select "1"
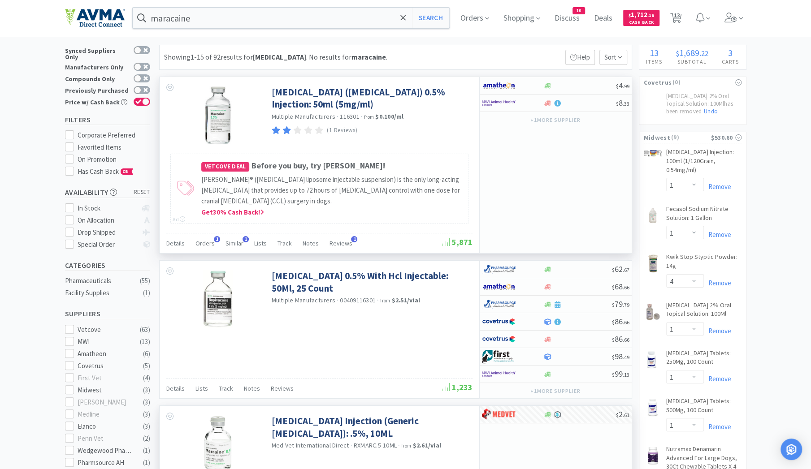
scroll to position [0, 0]
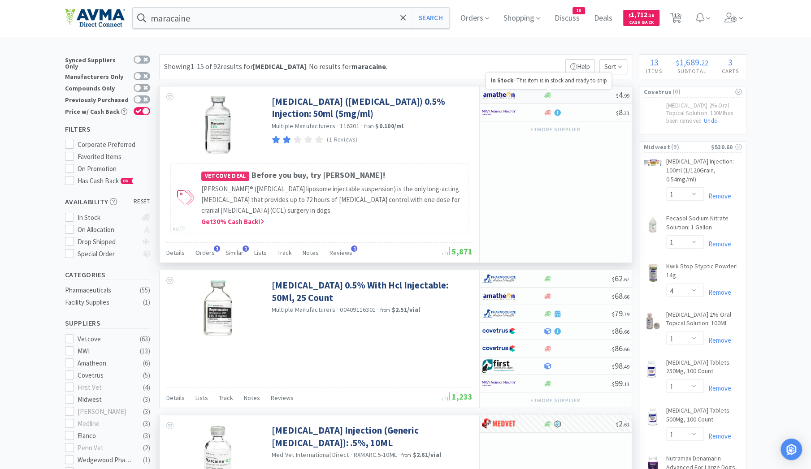
click at [547, 95] on icon at bounding box center [547, 94] width 7 height 5
select select "1"
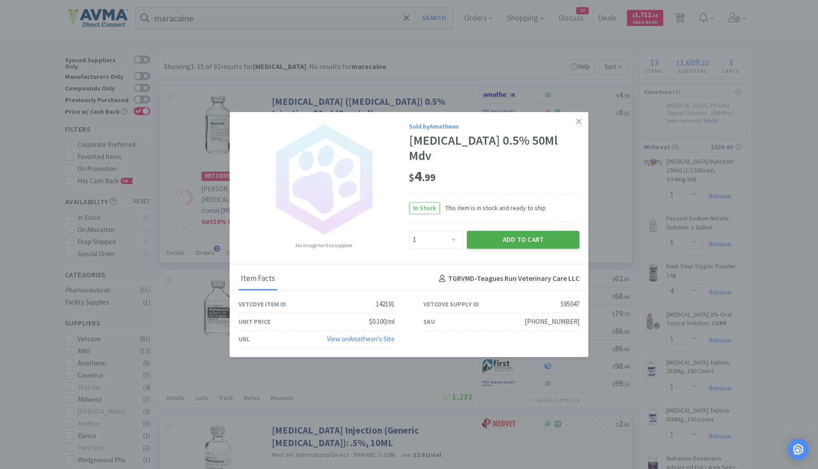
click at [511, 234] on button "Add to Cart" at bounding box center [523, 240] width 113 height 18
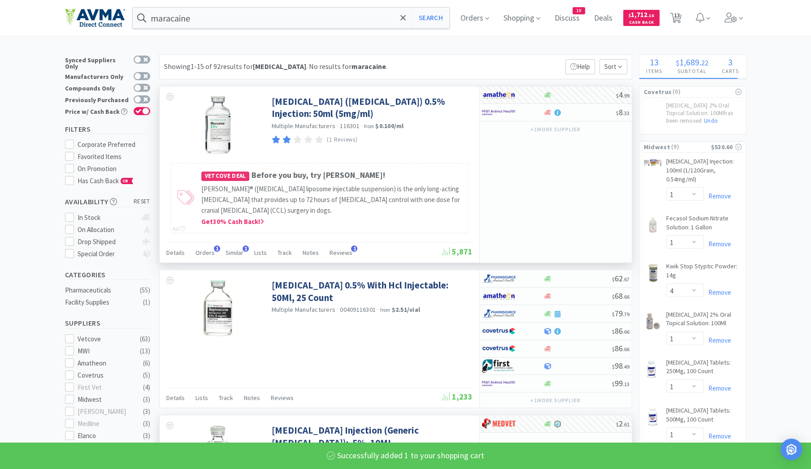
select select "1"
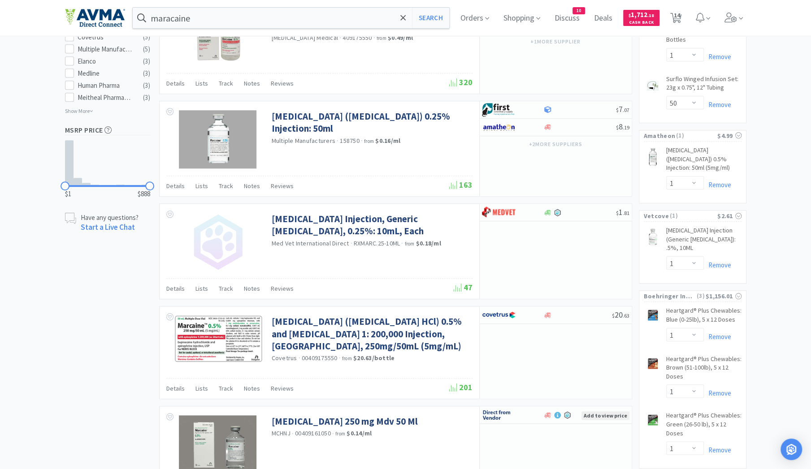
scroll to position [519, 0]
click at [716, 262] on link "Remove" at bounding box center [717, 266] width 27 height 9
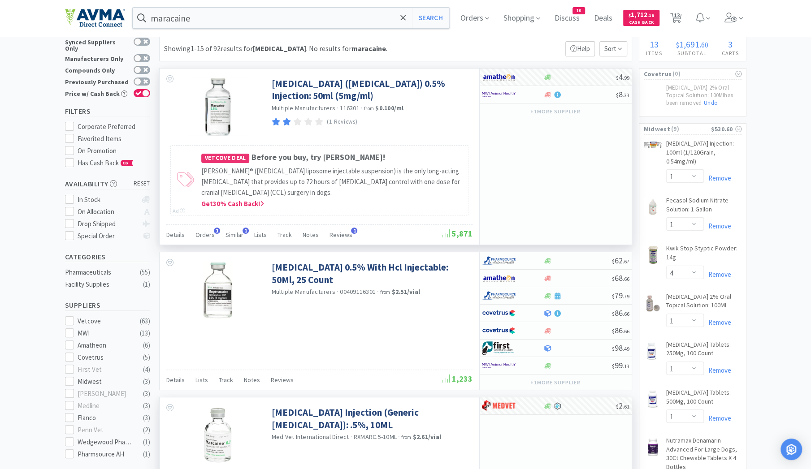
scroll to position [0, 0]
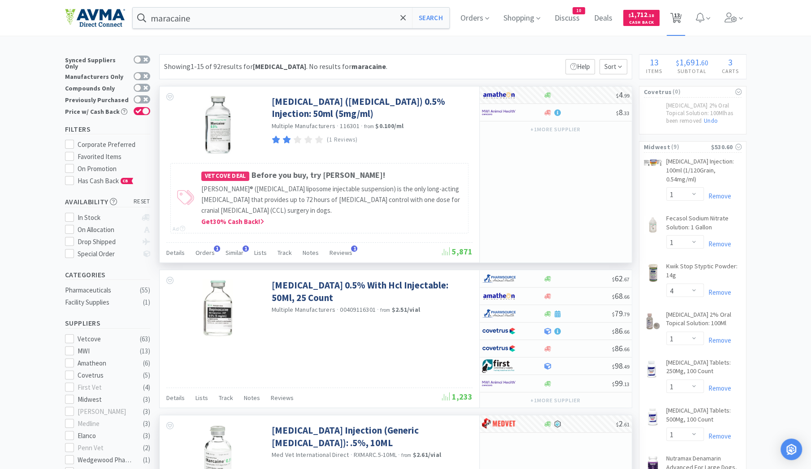
click at [678, 19] on span "13" at bounding box center [677, 15] width 6 height 36
select select "1"
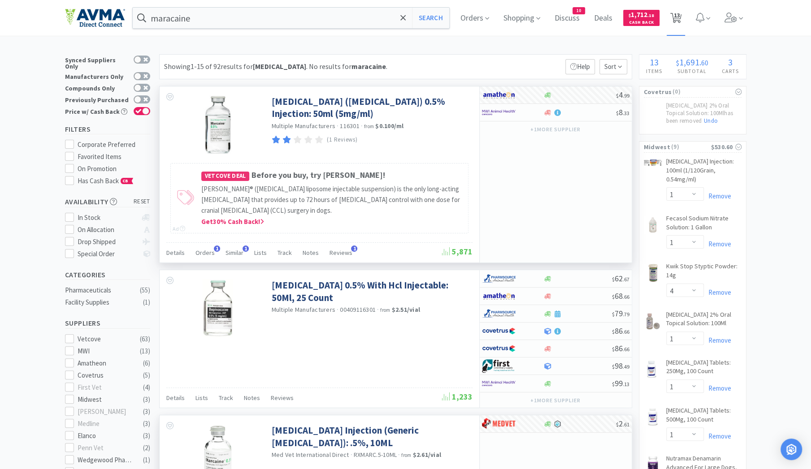
select select "1"
select select "4"
select select "1"
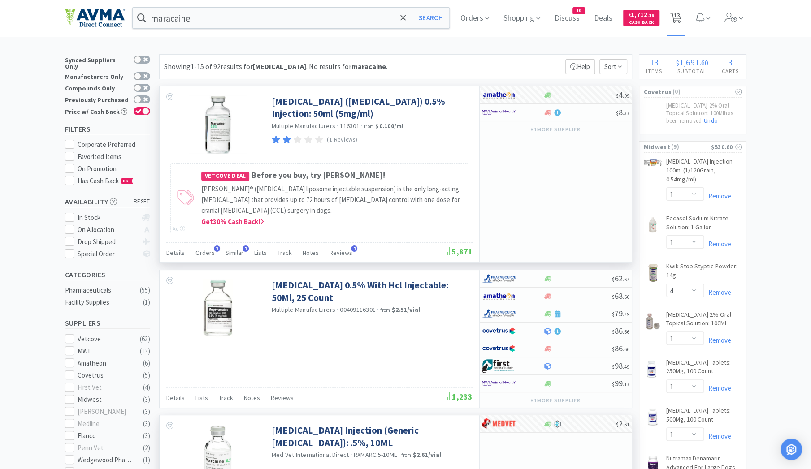
select select "1"
select select "50"
select select "1"
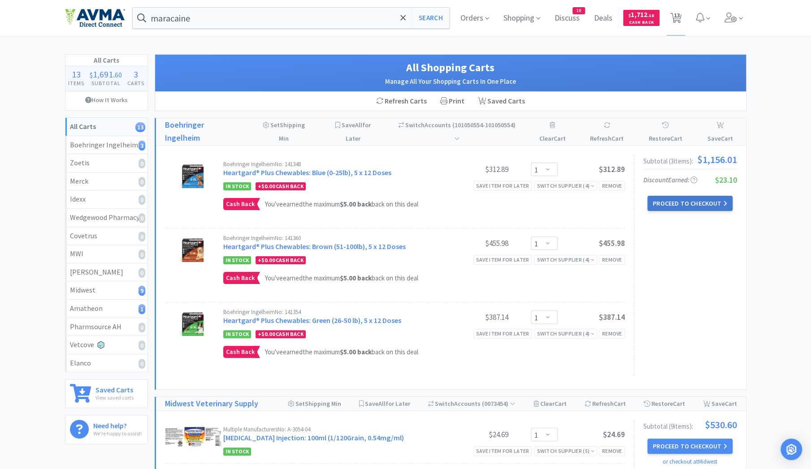
click at [679, 203] on button "Proceed to Checkout" at bounding box center [689, 203] width 85 height 15
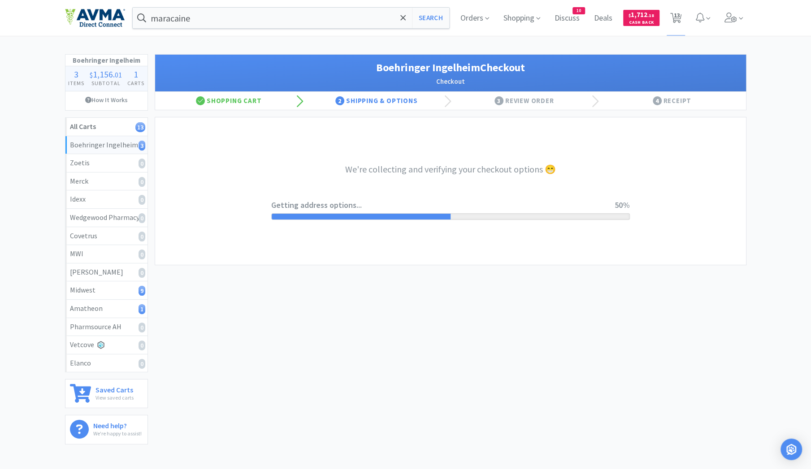
select select "invoice"
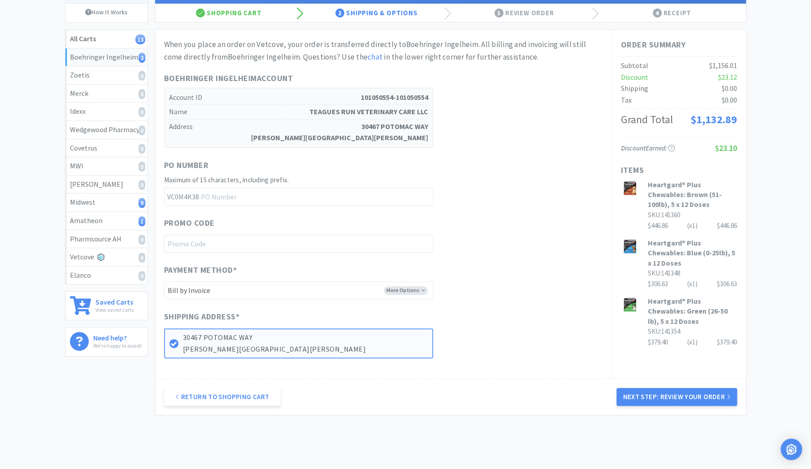
scroll to position [91, 0]
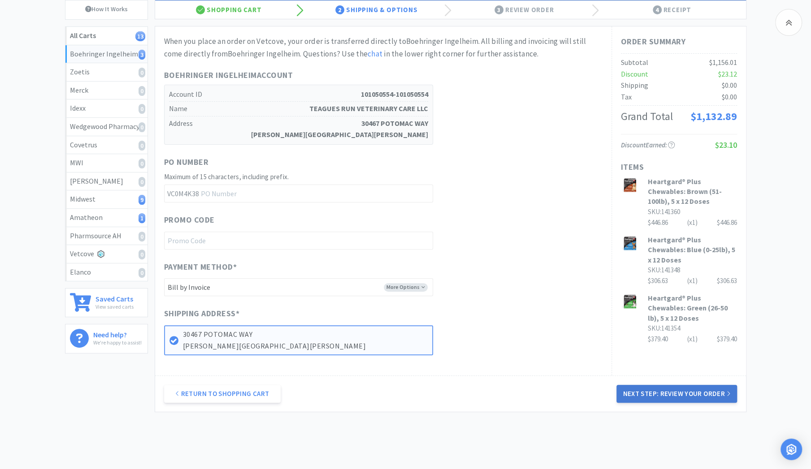
click at [667, 392] on button "Next Step: Review Your Order" at bounding box center [676, 394] width 120 height 18
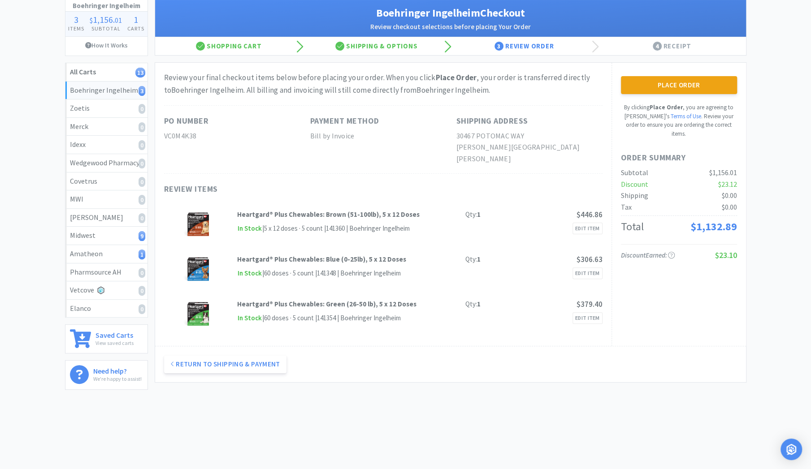
scroll to position [0, 0]
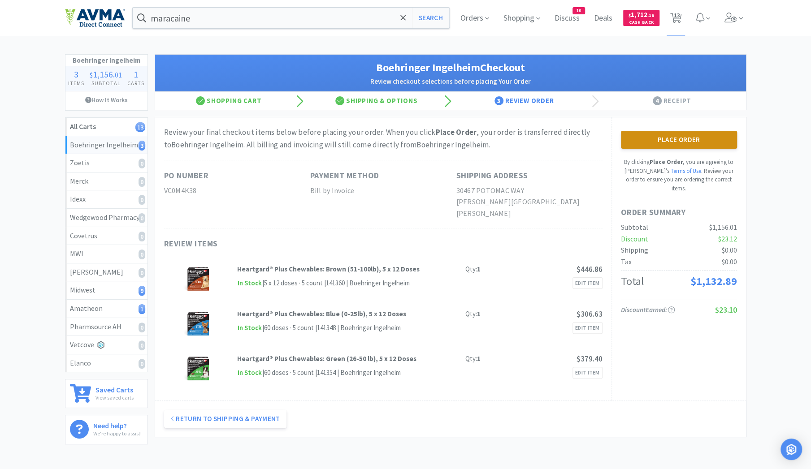
click at [684, 139] on button "Place Order" at bounding box center [679, 140] width 116 height 18
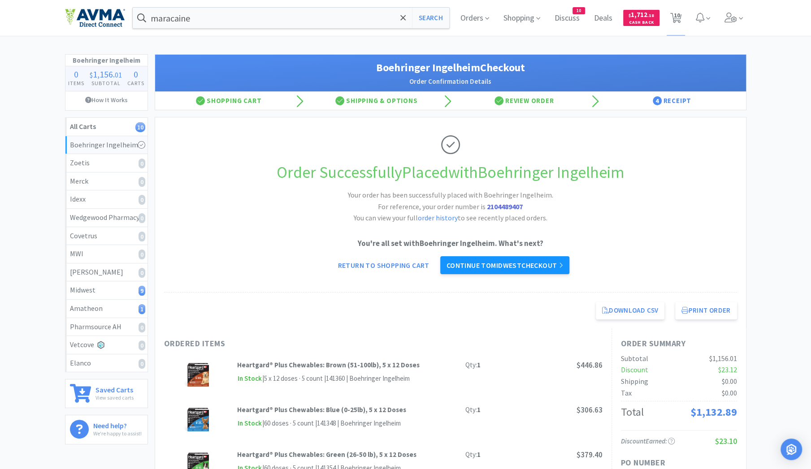
click at [478, 267] on link "Continue to Midwest checkout" at bounding box center [504, 265] width 129 height 18
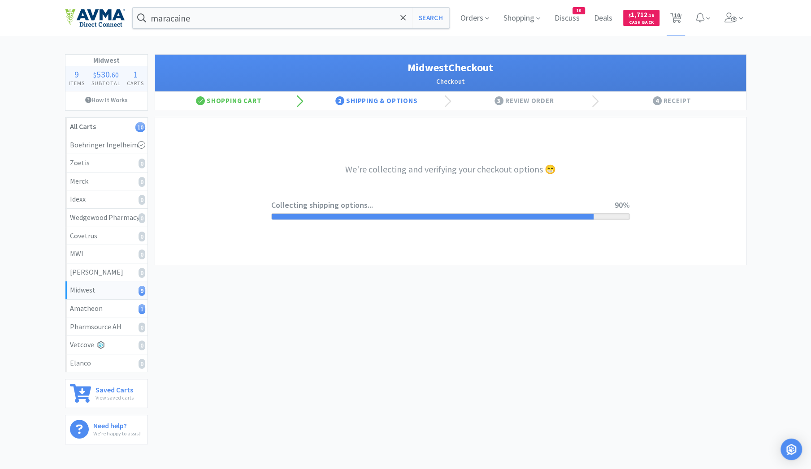
select select "0"
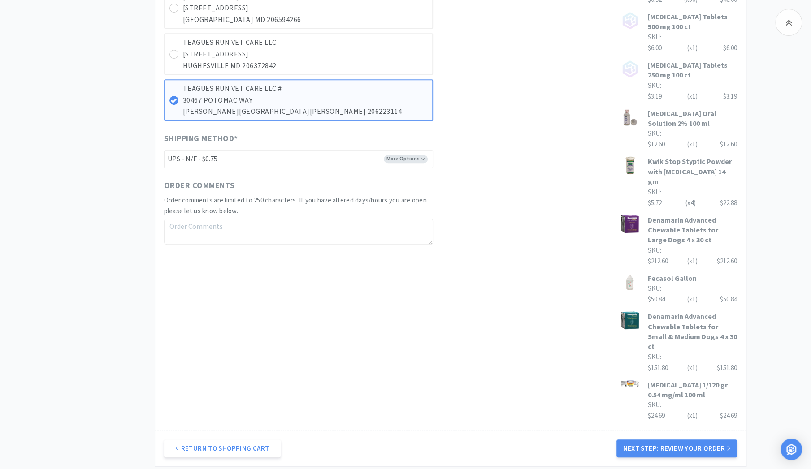
scroll to position [459, 0]
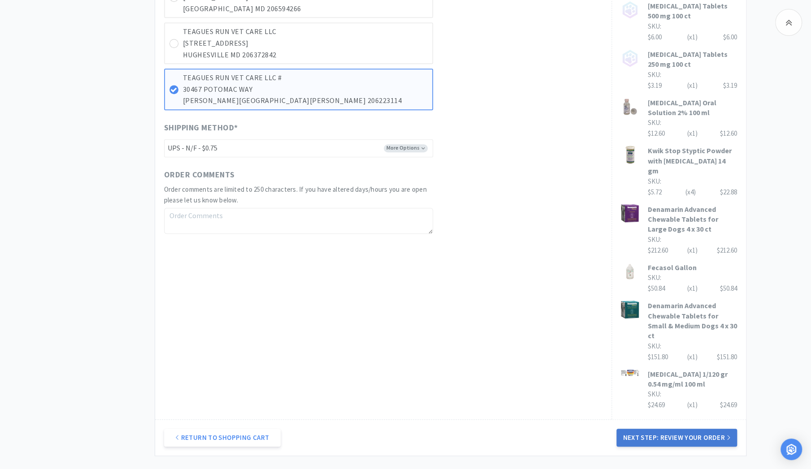
click at [677, 429] on button "Next Step: Review Your Order" at bounding box center [676, 438] width 120 height 18
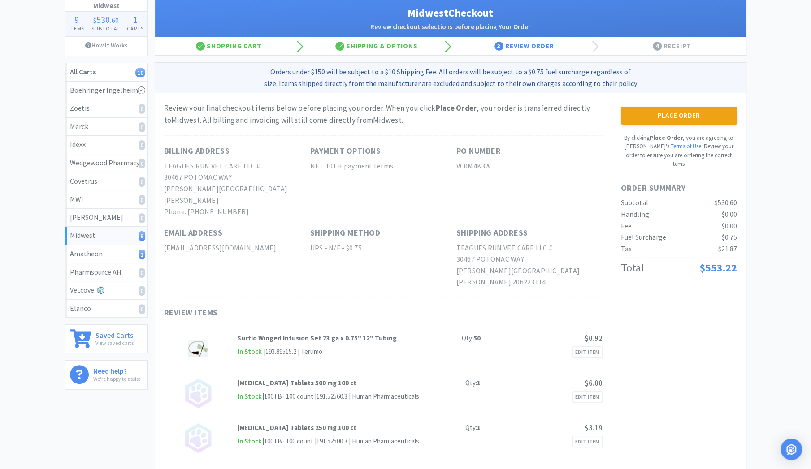
scroll to position [0, 0]
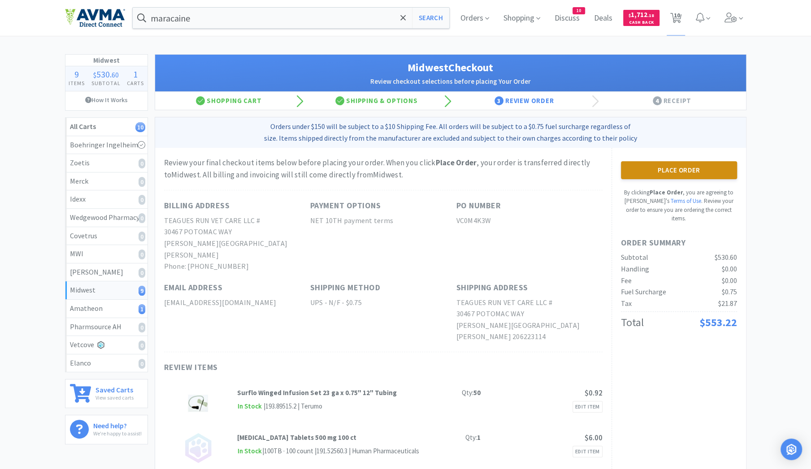
click at [680, 168] on button "Place Order" at bounding box center [679, 170] width 116 height 18
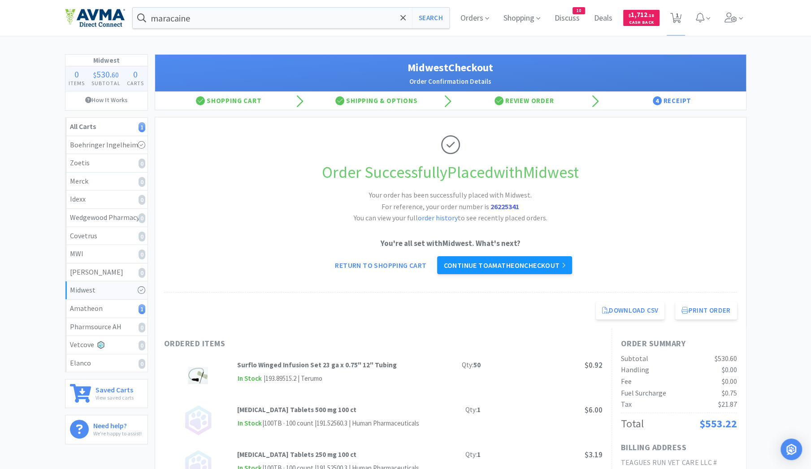
click at [499, 265] on link "Continue to Amatheon checkout" at bounding box center [504, 265] width 134 height 18
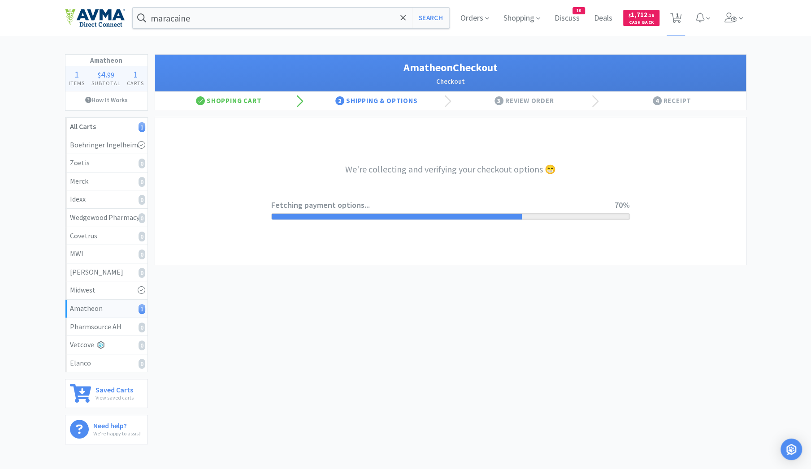
select select "21871"
select select "271327"
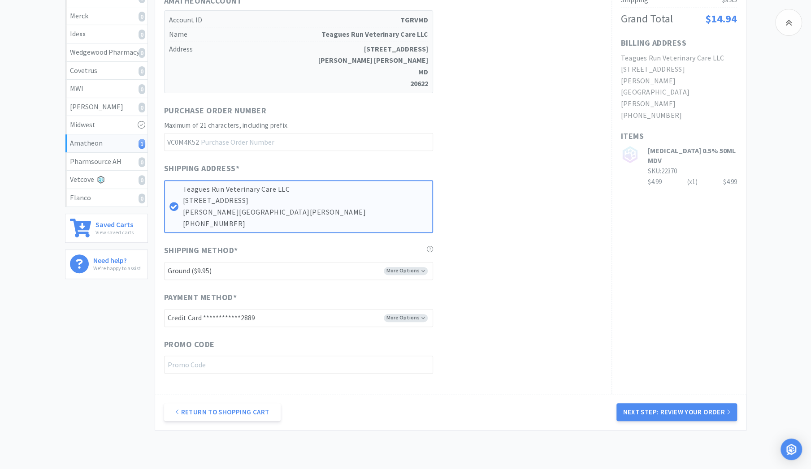
scroll to position [171, 0]
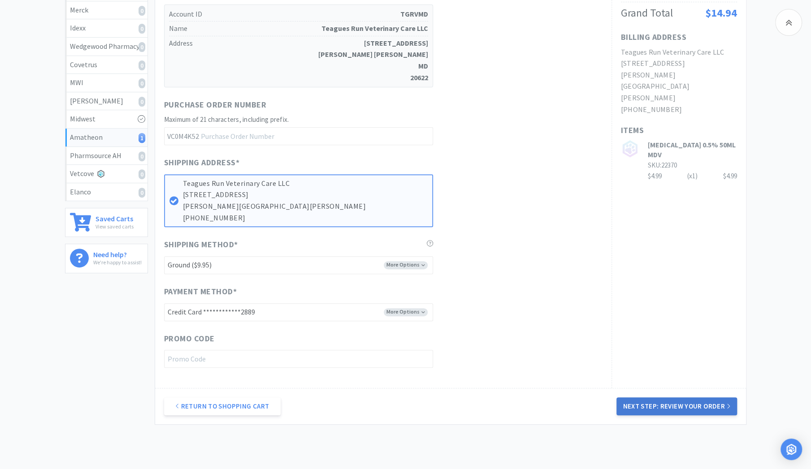
click at [661, 409] on button "Next Step: Review Your Order" at bounding box center [676, 407] width 120 height 18
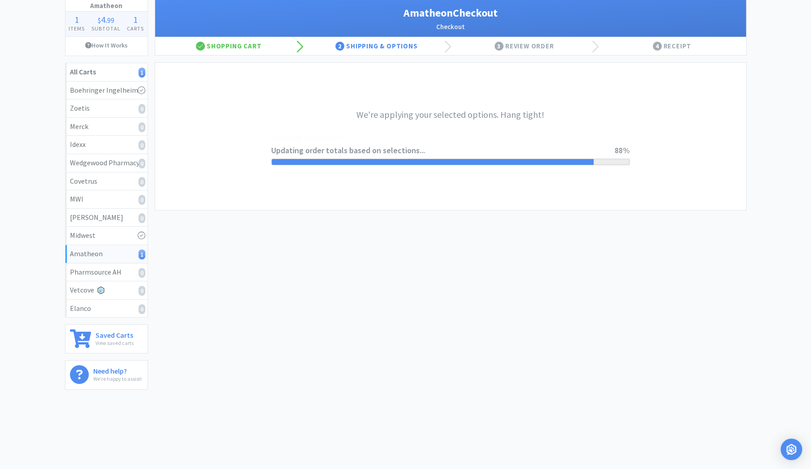
scroll to position [0, 0]
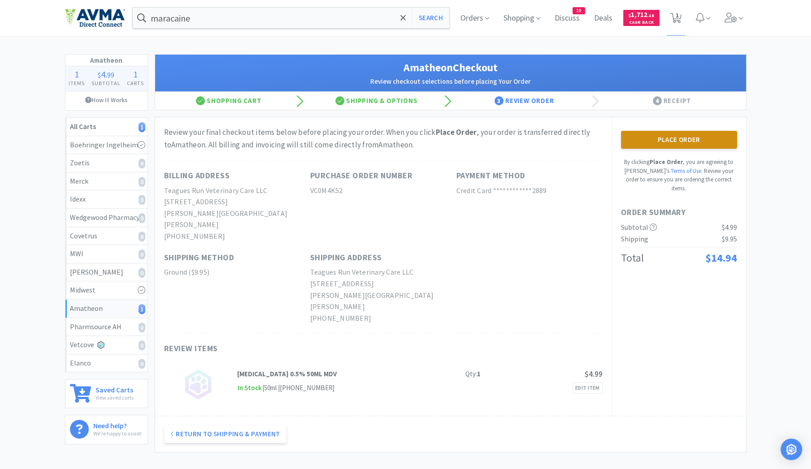
click at [675, 139] on button "Place Order" at bounding box center [679, 140] width 116 height 18
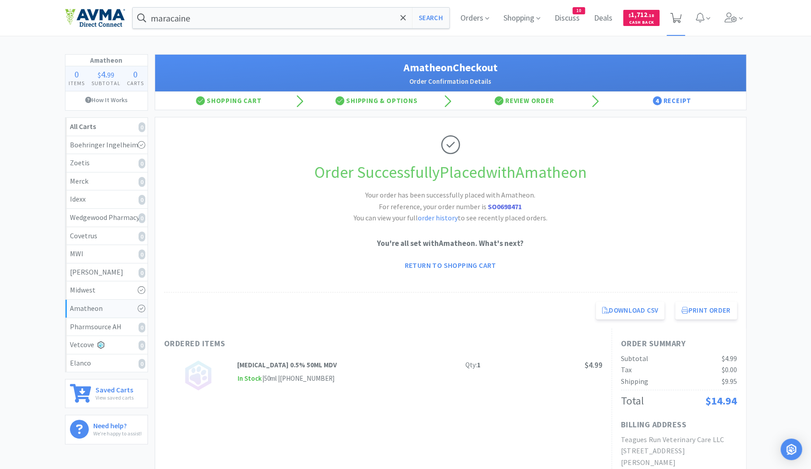
click at [678, 17] on icon at bounding box center [675, 18] width 11 height 10
